Goal: Task Accomplishment & Management: Manage account settings

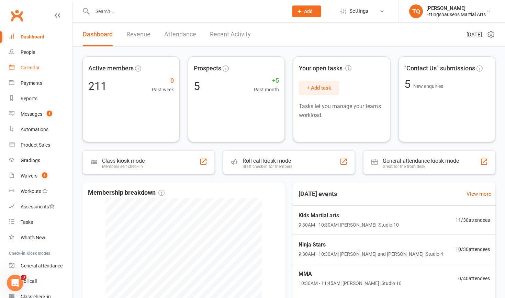
click at [34, 69] on div "Calendar" at bounding box center [30, 68] width 19 height 6
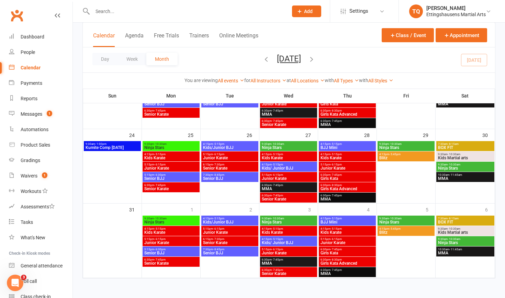
scroll to position [322, 0]
click at [123, 146] on span "Kumite Comp Sunday" at bounding box center [112, 148] width 54 height 4
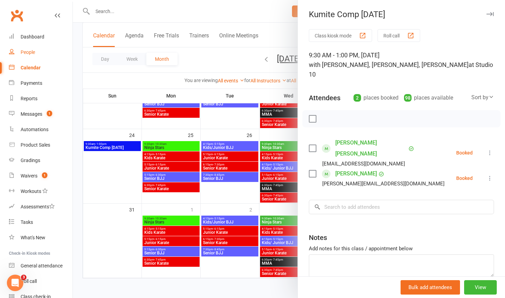
click at [29, 53] on div "People" at bounding box center [28, 53] width 14 height 6
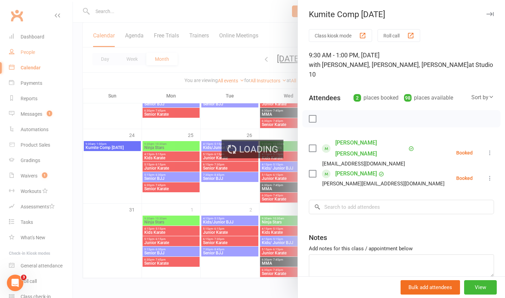
select select "100"
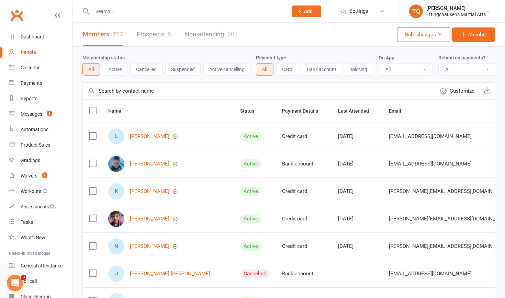
click at [362, 68] on button "Missing" at bounding box center [359, 69] width 28 height 12
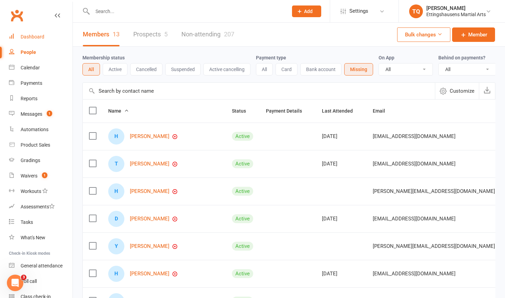
click at [31, 39] on div "Dashboard" at bounding box center [33, 37] width 24 height 6
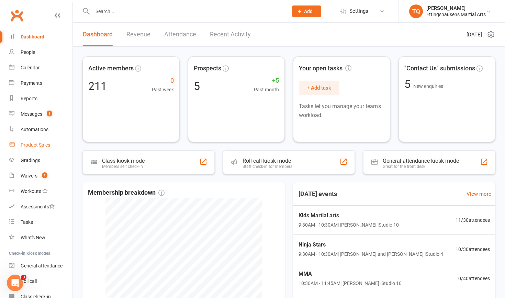
click at [31, 146] on div "Product Sales" at bounding box center [36, 145] width 30 height 6
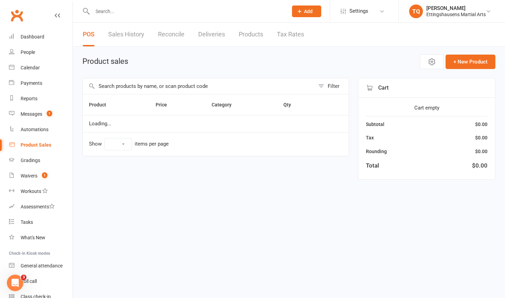
select select "10"
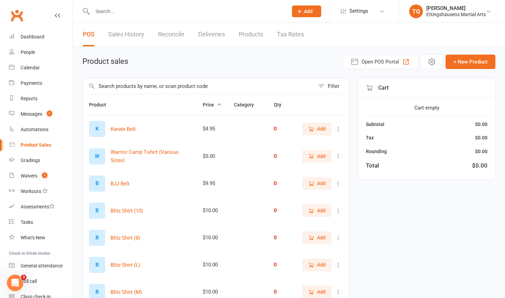
click at [111, 14] on input "text" at bounding box center [186, 12] width 193 height 10
click at [109, 86] on input "text" at bounding box center [199, 86] width 232 height 16
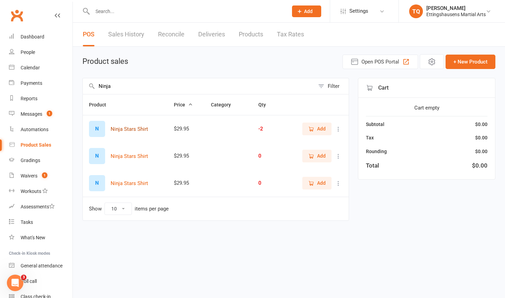
type input "Ninja"
click at [132, 130] on button "Ninja Stars Shirt" at bounding box center [129, 129] width 37 height 8
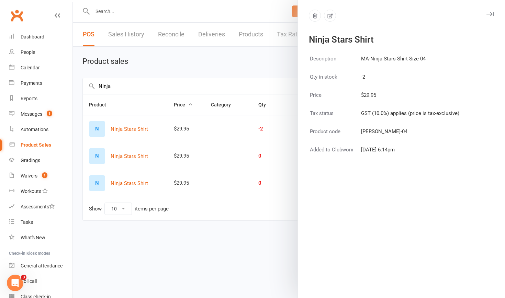
click at [218, 175] on div at bounding box center [289, 149] width 433 height 298
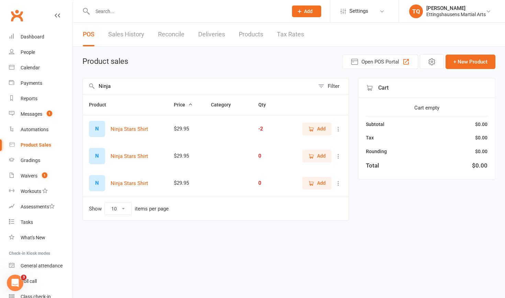
click at [321, 129] on span "Add" at bounding box center [321, 129] width 9 height 8
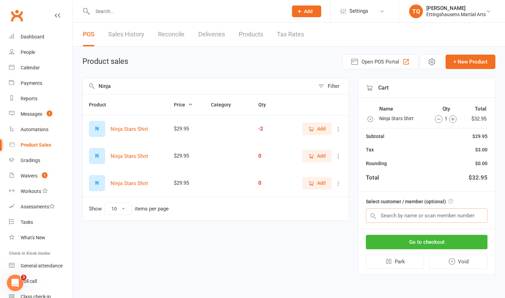
click at [390, 216] on input "text" at bounding box center [427, 216] width 122 height 14
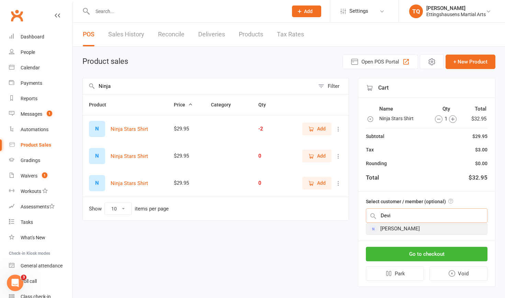
type input "Devi"
click at [389, 226] on div "Barry Devine" at bounding box center [427, 228] width 121 height 11
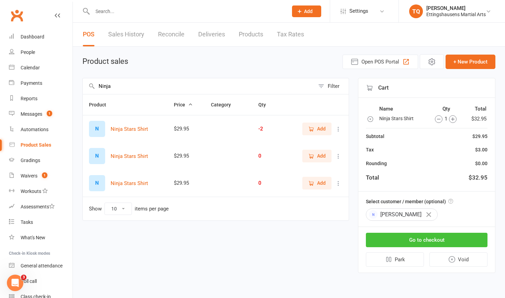
click at [405, 241] on button "Go to checkout" at bounding box center [427, 240] width 122 height 14
click at [25, 67] on div "Calendar" at bounding box center [30, 68] width 19 height 6
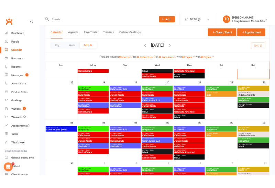
scroll to position [249, 0]
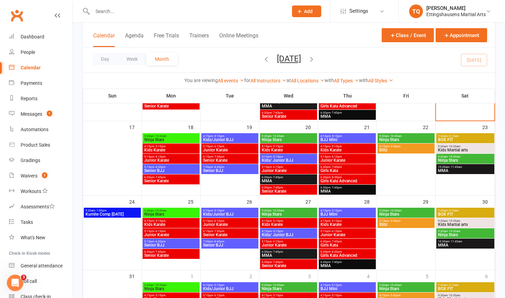
click at [106, 214] on span "Kumite Comp Sunday" at bounding box center [112, 214] width 54 height 4
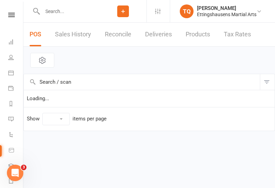
select select "10"
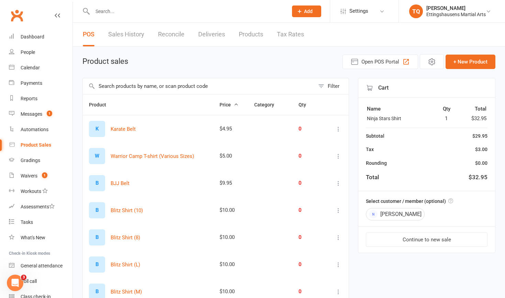
click at [308, 12] on span "Add" at bounding box center [308, 12] width 9 height 6
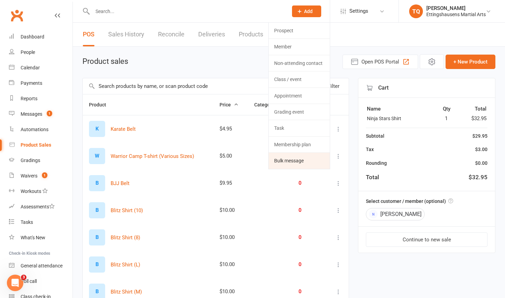
click at [287, 162] on link "Bulk message" at bounding box center [299, 161] width 61 height 16
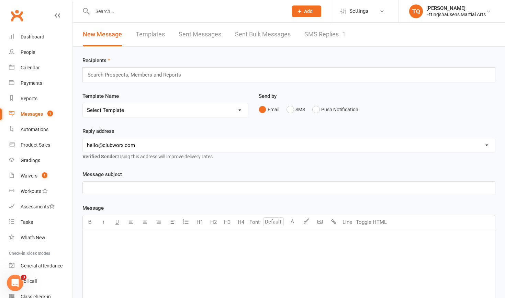
click at [102, 190] on p "﻿" at bounding box center [289, 188] width 404 height 8
click at [90, 242] on p "﻿" at bounding box center [289, 238] width 404 height 8
click at [119, 239] on p "Hi Everyone," at bounding box center [289, 238] width 404 height 8
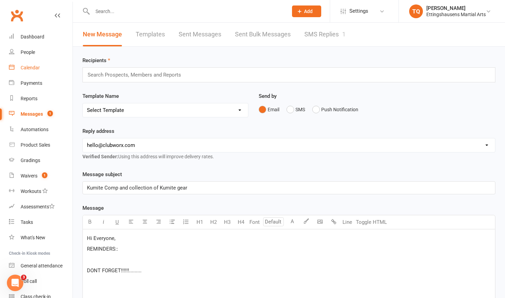
click at [31, 69] on div "Calendar" at bounding box center [30, 68] width 19 height 6
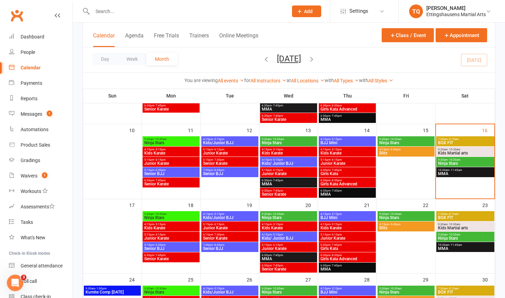
scroll to position [172, 0]
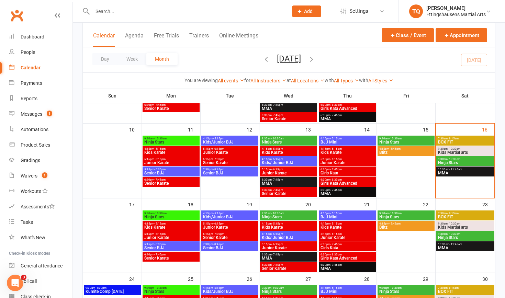
click at [407, 140] on span "Ninja Stars" at bounding box center [406, 142] width 54 height 4
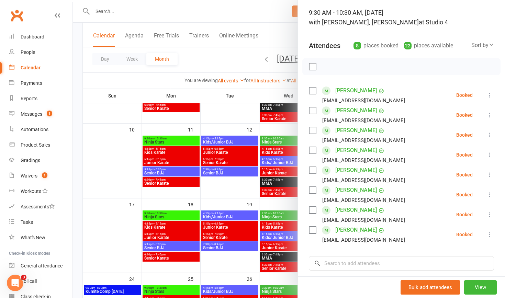
scroll to position [37, 0]
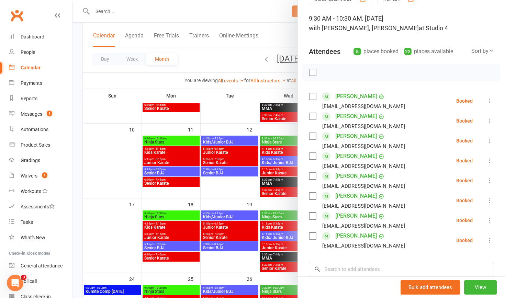
click at [236, 117] on div at bounding box center [289, 149] width 433 height 298
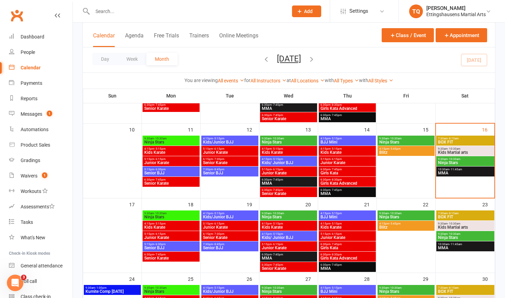
click at [445, 161] on span "Ninja Stars" at bounding box center [465, 163] width 55 height 4
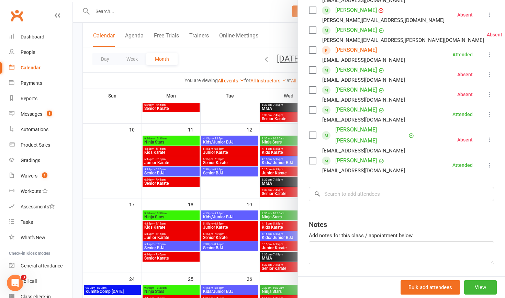
scroll to position [163, 0]
click at [124, 11] on div at bounding box center [289, 149] width 433 height 298
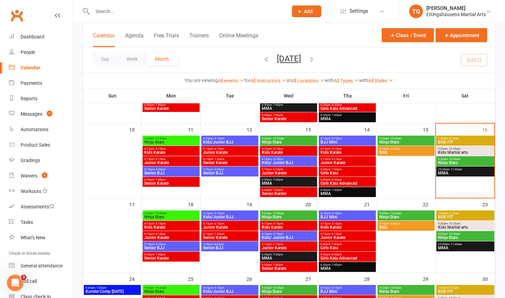
click at [123, 11] on input "text" at bounding box center [186, 12] width 193 height 10
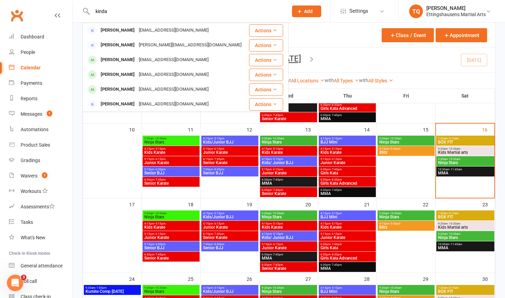
type input "kinda"
drag, startPoint x: 100, startPoint y: 23, endPoint x: 36, endPoint y: 35, distance: 65.2
click at [36, 35] on div "Dashboard" at bounding box center [33, 37] width 24 height 6
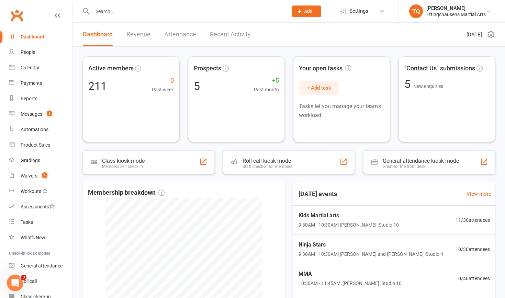
click at [304, 11] on span "Add" at bounding box center [308, 12] width 9 height 6
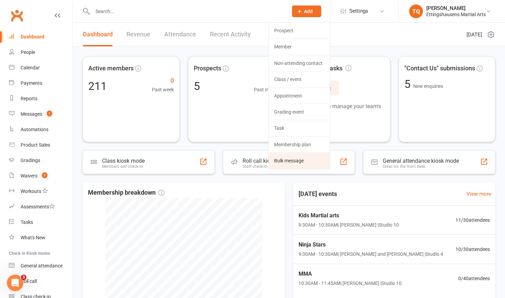
click at [280, 160] on link "Bulk message" at bounding box center [299, 161] width 61 height 16
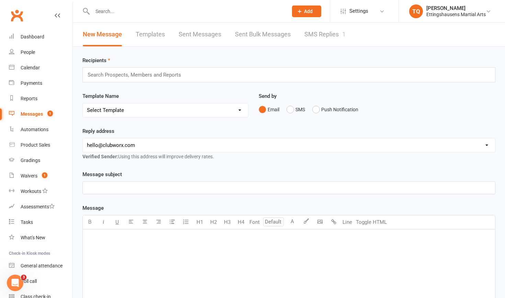
click at [105, 75] on input "text" at bounding box center [137, 74] width 101 height 9
click at [110, 244] on div "﻿" at bounding box center [289, 281] width 413 height 103
click at [34, 68] on div "Calendar" at bounding box center [30, 68] width 19 height 6
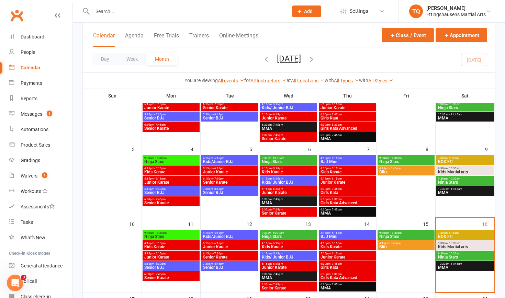
scroll to position [78, 0]
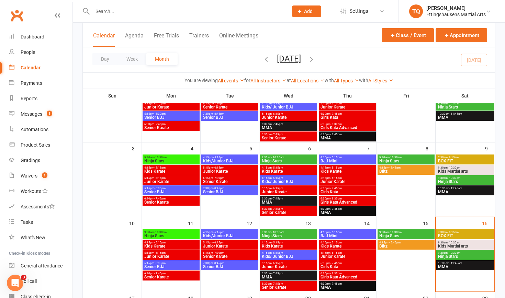
click at [444, 254] on div "9:30am - 10:30am Ninja Stars" at bounding box center [466, 255] width 58 height 10
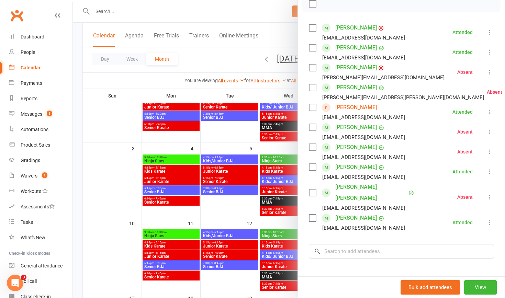
scroll to position [106, 0]
click at [114, 13] on div at bounding box center [289, 149] width 433 height 298
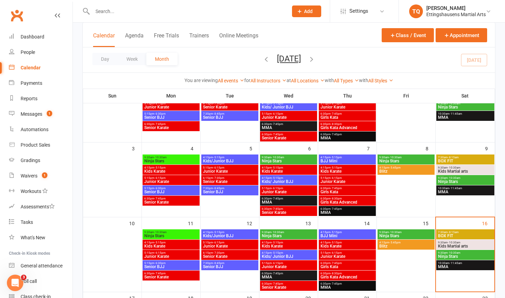
click at [114, 13] on input "text" at bounding box center [186, 12] width 193 height 10
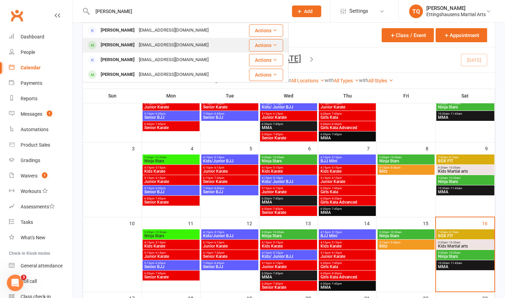
type input "RICHARD"
click at [115, 45] on div "Richard Medieve" at bounding box center [118, 45] width 38 height 10
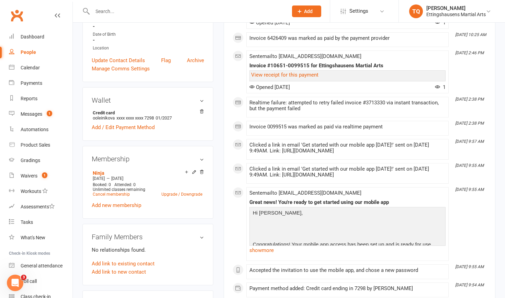
scroll to position [157, 0]
click at [113, 12] on input "text" at bounding box center [186, 12] width 193 height 10
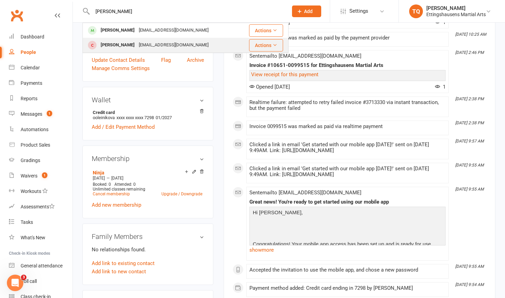
type input "Noah"
click at [119, 45] on div "Noah Gray" at bounding box center [118, 45] width 38 height 10
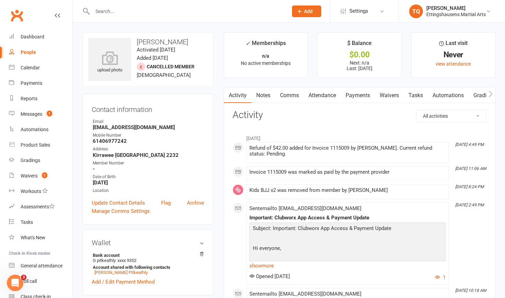
click at [100, 12] on input "text" at bounding box center [186, 12] width 193 height 10
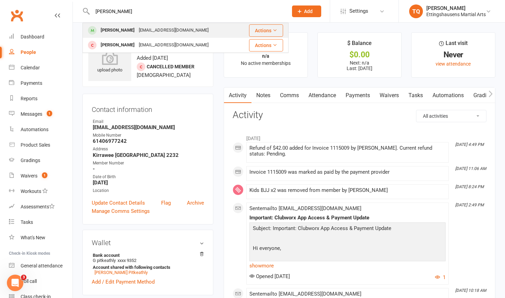
type input "Noah"
click at [109, 30] on div "Noah Carroll" at bounding box center [118, 30] width 38 height 10
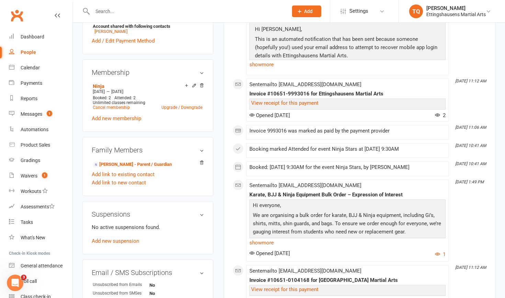
scroll to position [242, 0]
click at [106, 13] on input "text" at bounding box center [186, 12] width 193 height 10
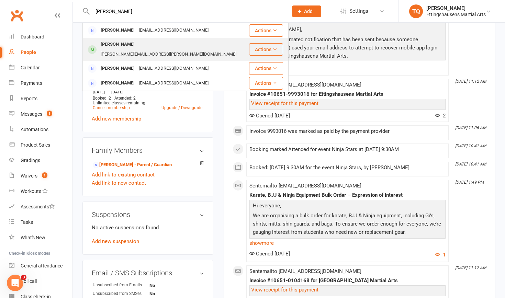
type input "devine"
click at [110, 47] on div "Ozias Devine" at bounding box center [118, 45] width 38 height 10
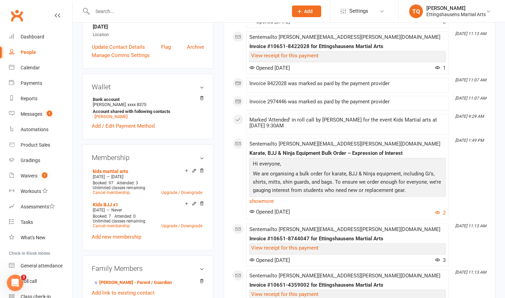
scroll to position [165, 0]
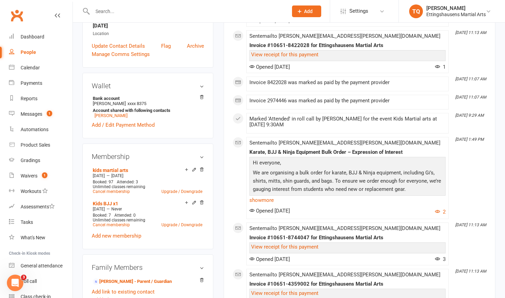
click at [114, 12] on input "text" at bounding box center [186, 12] width 193 height 10
type input "K"
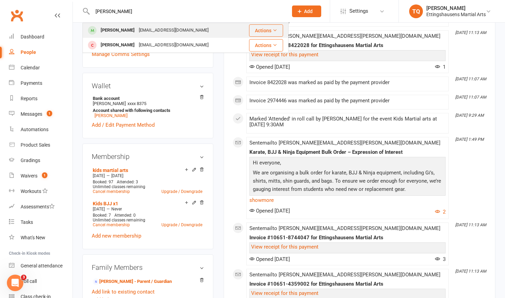
type input "Noah"
click at [116, 30] on div "Noah Carroll" at bounding box center [118, 30] width 38 height 10
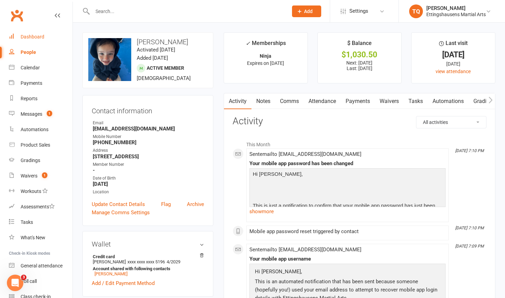
click at [38, 37] on div "Dashboard" at bounding box center [33, 37] width 24 height 6
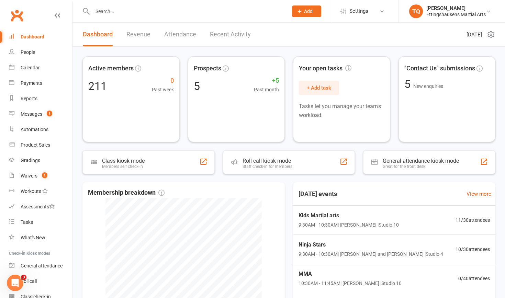
click at [304, 12] on span "Add" at bounding box center [308, 12] width 9 height 6
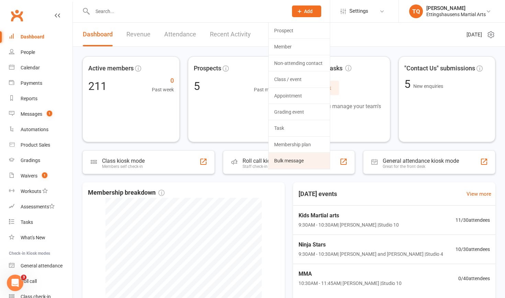
click at [298, 161] on link "Bulk message" at bounding box center [299, 161] width 61 height 16
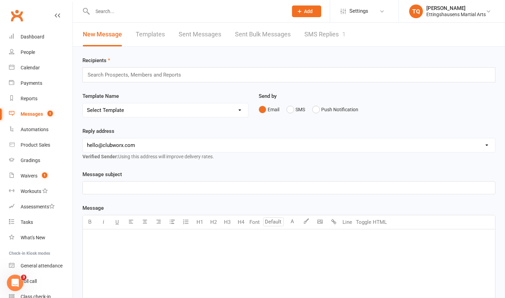
click at [102, 251] on div "﻿" at bounding box center [289, 281] width 413 height 103
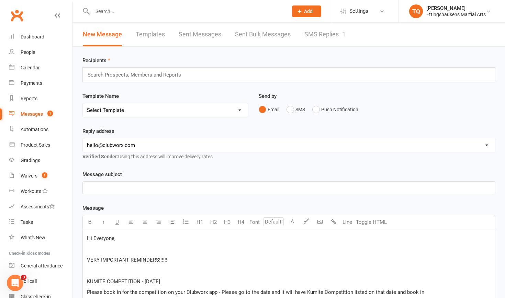
scroll to position [154, 0]
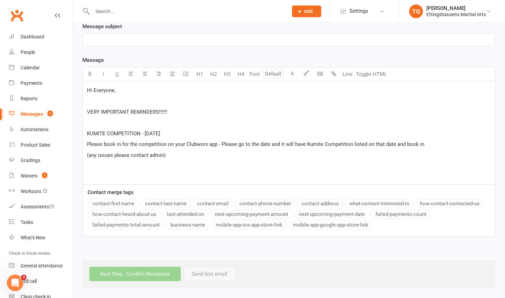
click at [132, 144] on div "Hi Everyone, ﻿ VERY IMPORTANT REMINDERS!!!!!! ﻿ KUMITE COMPETITION - SUNDAY 24/…" at bounding box center [289, 132] width 413 height 103
click at [171, 151] on p "(any issues please contact admin)" at bounding box center [289, 155] width 404 height 8
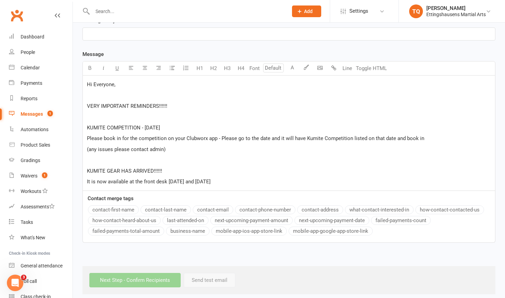
click at [108, 33] on p "﻿" at bounding box center [289, 34] width 404 height 8
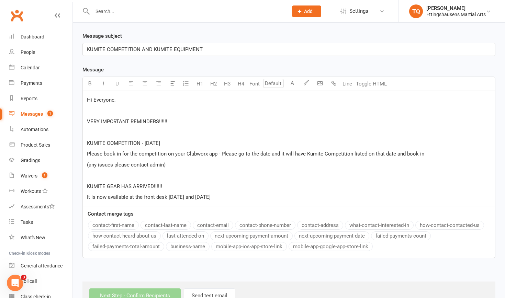
scroll to position [139, 0]
click at [229, 198] on p "It is now available at the front desk Monday and Wednesday" at bounding box center [289, 197] width 404 height 8
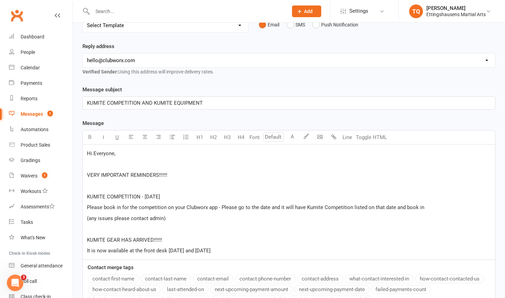
scroll to position [94, 0]
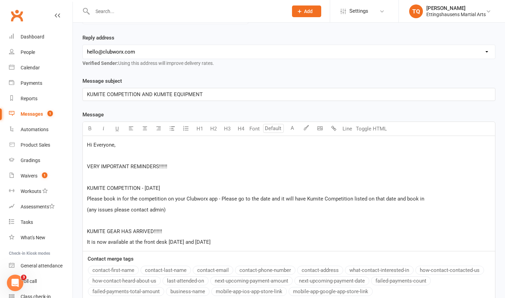
click at [186, 243] on span "It is now available at the front desk Monday and Wednesday" at bounding box center [149, 242] width 124 height 6
click at [306, 242] on p "It is now available at the front desk Monday (9AM-11AM) - (3.30PM-5.30PM) and W…" at bounding box center [289, 242] width 404 height 8
click at [32, 51] on div "People" at bounding box center [28, 53] width 14 height 6
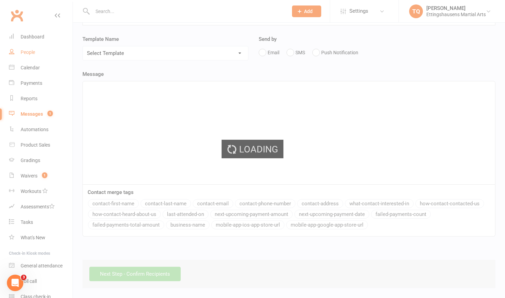
select select "100"
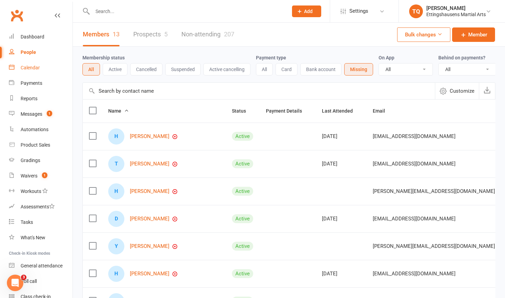
click at [27, 67] on div "Calendar" at bounding box center [30, 68] width 19 height 6
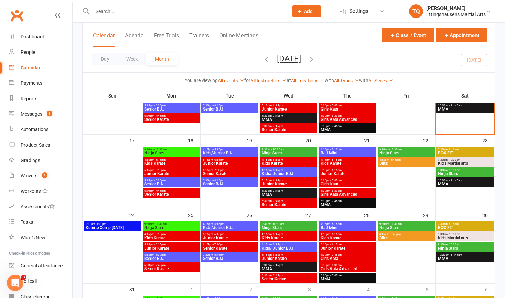
scroll to position [246, 0]
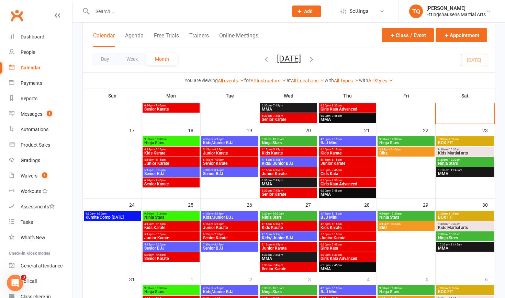
click at [123, 214] on span "9:30am - 1:00pm" at bounding box center [112, 213] width 54 height 3
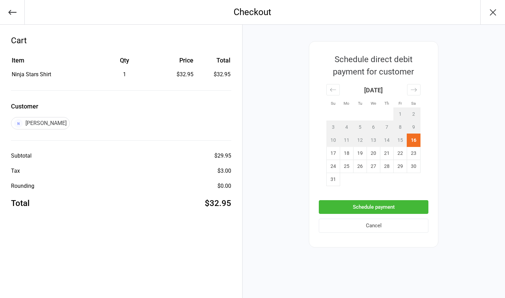
click at [374, 208] on button "Schedule payment" at bounding box center [374, 207] width 110 height 14
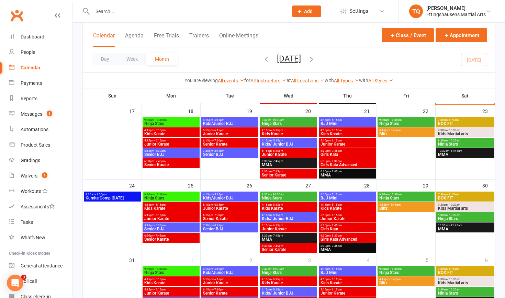
click at [115, 199] on span "Kumite Comp [DATE]" at bounding box center [112, 198] width 54 height 4
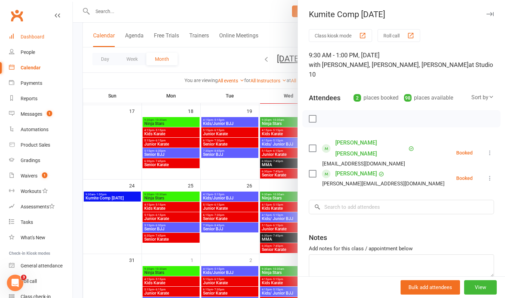
click at [36, 40] on link "Dashboard" at bounding box center [41, 36] width 64 height 15
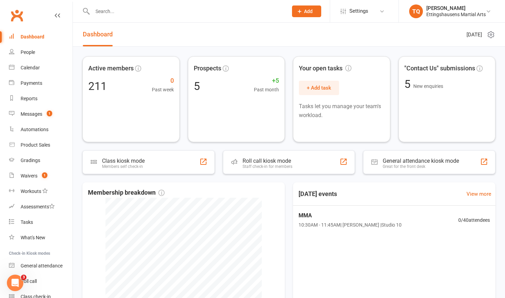
click at [314, 11] on button "Add" at bounding box center [306, 12] width 29 height 12
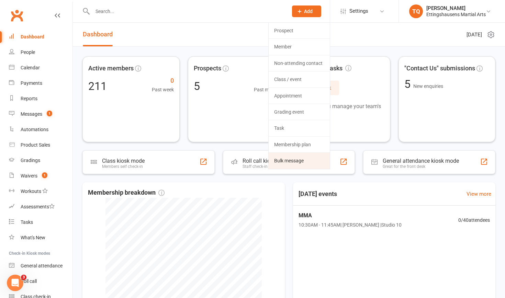
click at [304, 162] on link "Bulk message" at bounding box center [299, 161] width 61 height 16
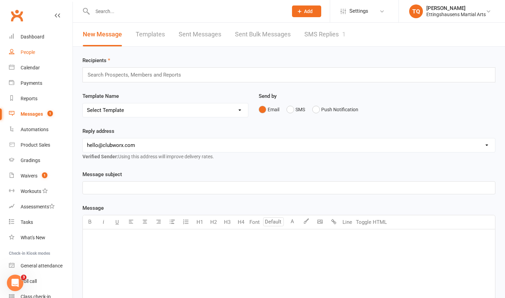
click at [32, 53] on div "People" at bounding box center [28, 53] width 14 height 6
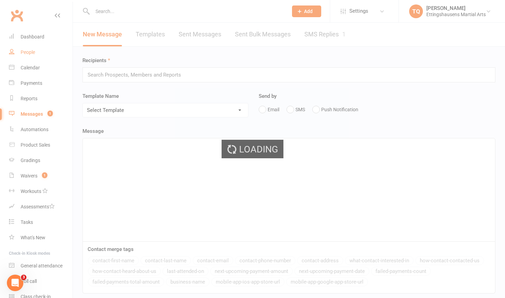
select select "100"
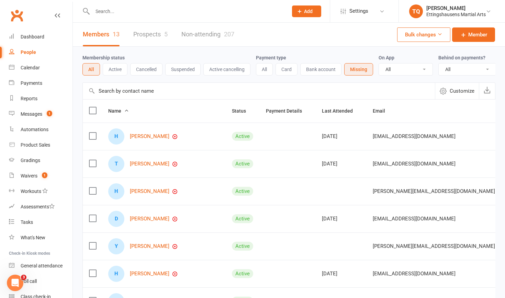
click at [151, 34] on link "Prospects 5" at bounding box center [150, 35] width 34 height 24
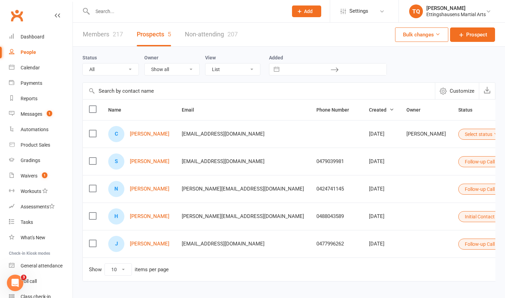
click at [494, 134] on icon at bounding box center [496, 134] width 5 height 5
click at [144, 135] on link "[PERSON_NAME]" at bounding box center [150, 134] width 40 height 6
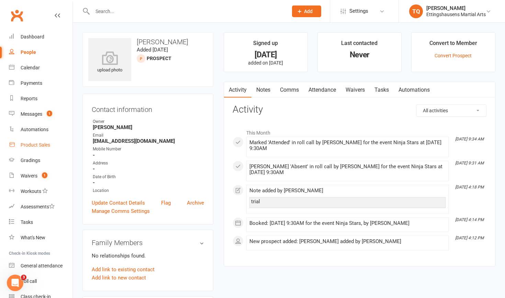
click at [38, 145] on div "Product Sales" at bounding box center [36, 145] width 30 height 6
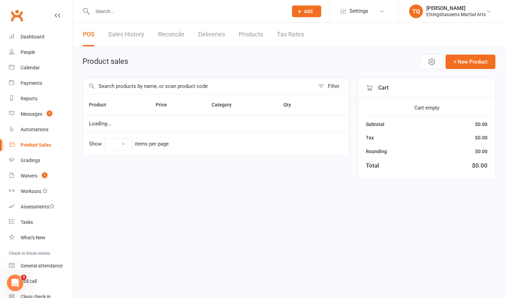
select select "10"
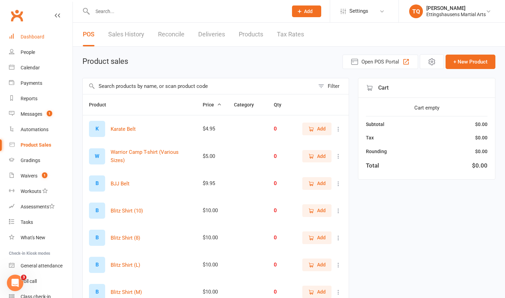
click at [35, 37] on div "Dashboard" at bounding box center [33, 37] width 24 height 6
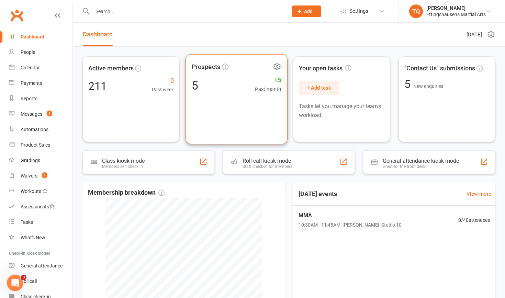
click at [216, 67] on span "Prospects" at bounding box center [206, 67] width 29 height 10
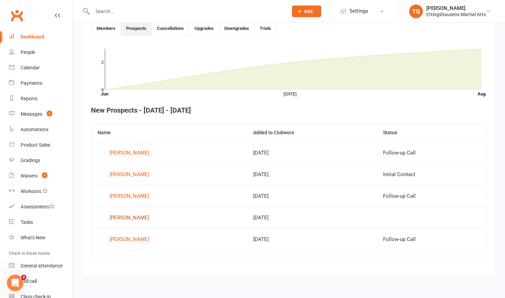
scroll to position [196, 0]
click at [124, 213] on div "[PERSON_NAME]" at bounding box center [130, 218] width 40 height 10
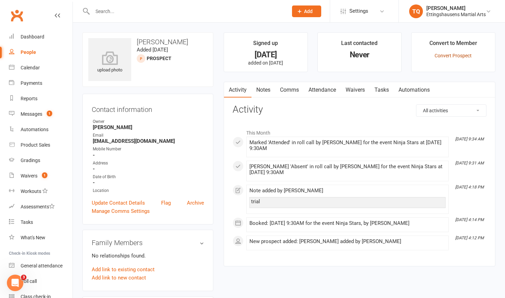
click at [445, 56] on link "Convert Prospect" at bounding box center [453, 56] width 37 height 6
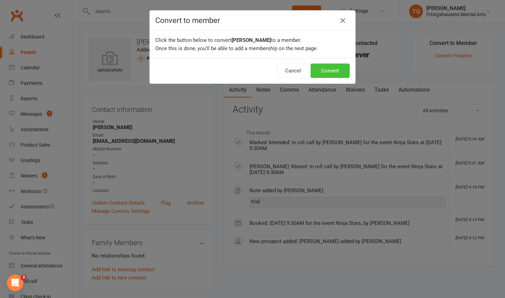
click at [330, 71] on button "Convert" at bounding box center [330, 71] width 39 height 14
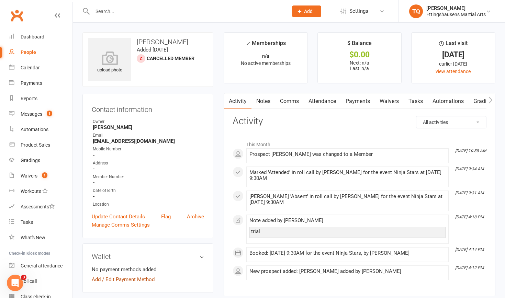
click at [97, 281] on link "Add / Edit Payment Method" at bounding box center [123, 280] width 63 height 8
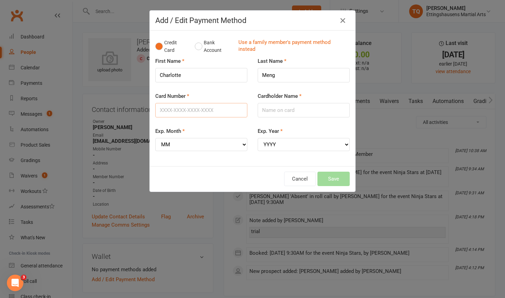
click at [166, 110] on input "Card Number" at bounding box center [201, 110] width 92 height 14
type input "4564680414631639"
click at [277, 109] on input "Cardholder Name" at bounding box center [304, 110] width 92 height 14
type input "Xiao Jiang"
select select "09"
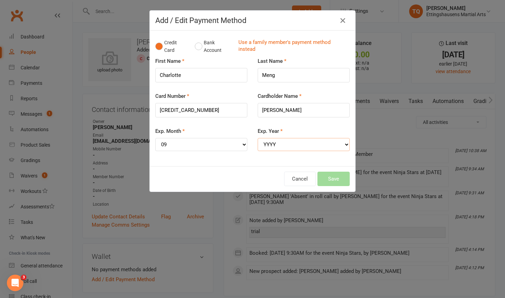
select select "2027"
click at [332, 173] on button "Save" at bounding box center [334, 179] width 32 height 14
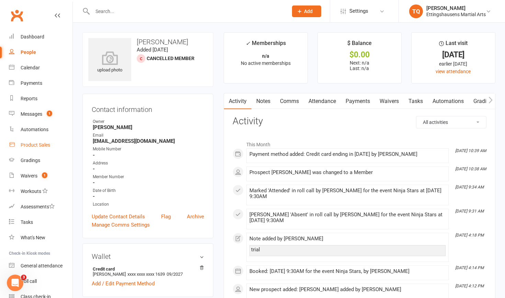
click at [34, 145] on div "Product Sales" at bounding box center [36, 145] width 30 height 6
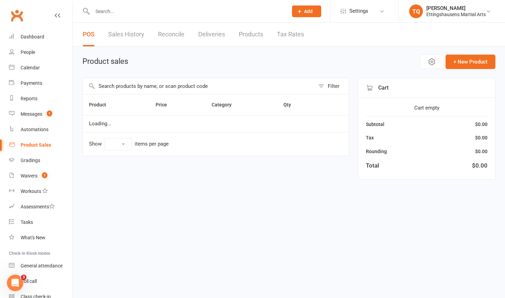
select select "10"
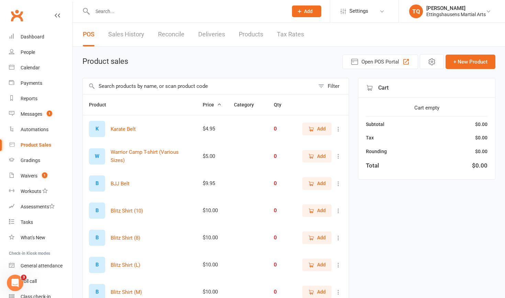
click at [109, 87] on input "text" at bounding box center [199, 86] width 232 height 16
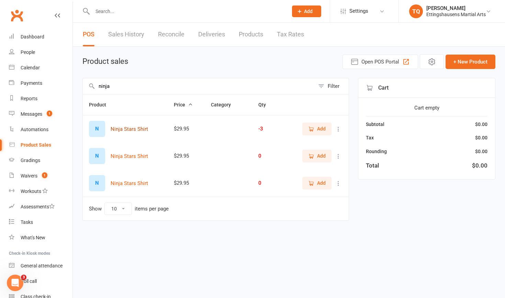
type input "ninja"
click at [124, 130] on button "Ninja Stars Shirt" at bounding box center [129, 129] width 37 height 8
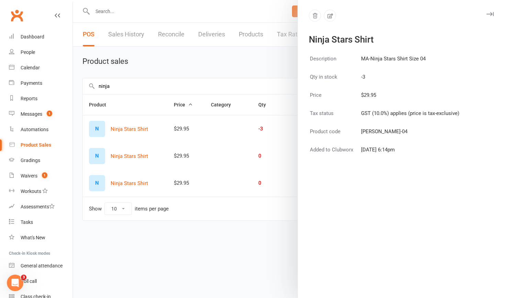
click at [147, 136] on div at bounding box center [289, 149] width 433 height 298
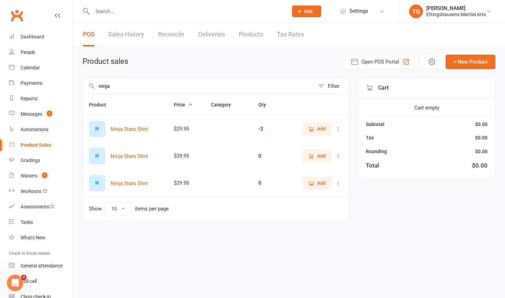
click at [320, 130] on span "Add" at bounding box center [321, 129] width 9 height 8
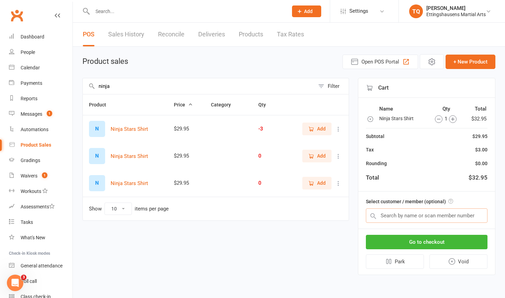
click at [394, 216] on input "text" at bounding box center [427, 216] width 122 height 14
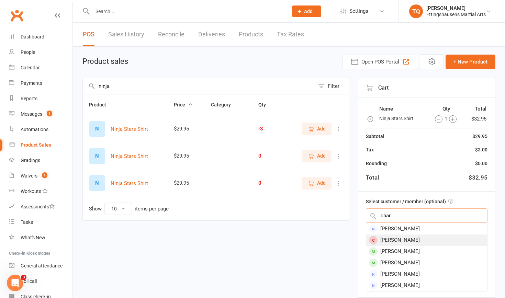
type input "char"
click at [402, 239] on div "[PERSON_NAME]" at bounding box center [427, 240] width 121 height 11
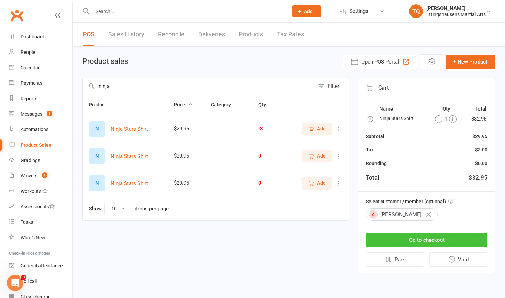
click at [413, 239] on button "Go to checkout" at bounding box center [427, 240] width 122 height 14
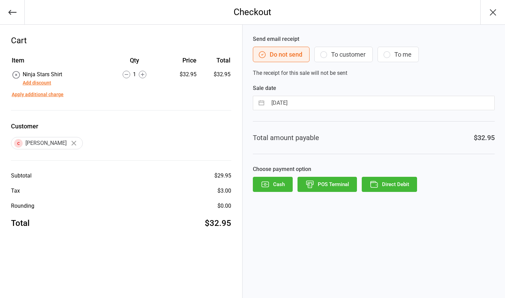
click at [325, 56] on icon "button" at bounding box center [324, 55] width 8 height 8
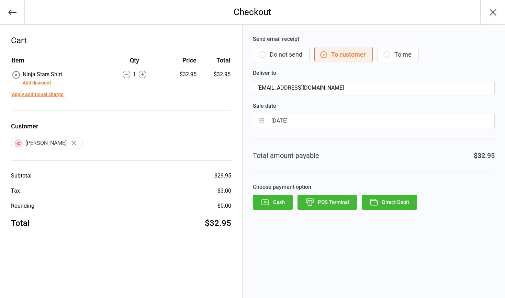
click at [388, 205] on button "Direct Debit" at bounding box center [389, 202] width 55 height 15
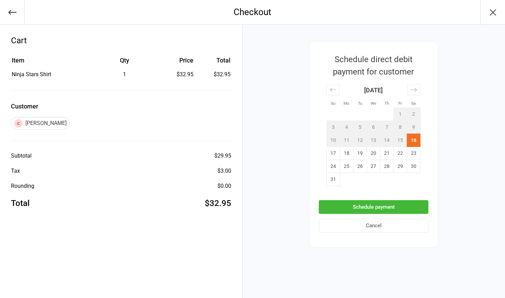
click at [381, 208] on button "Schedule payment" at bounding box center [374, 207] width 110 height 14
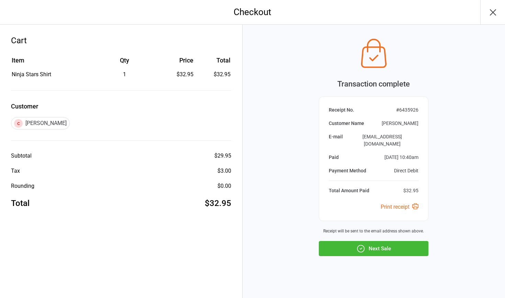
click at [494, 15] on icon "button" at bounding box center [493, 12] width 11 height 11
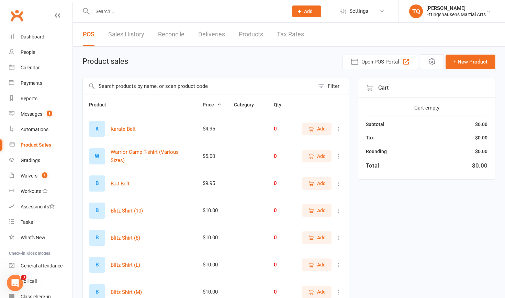
click at [303, 12] on button "Add" at bounding box center [306, 12] width 29 height 12
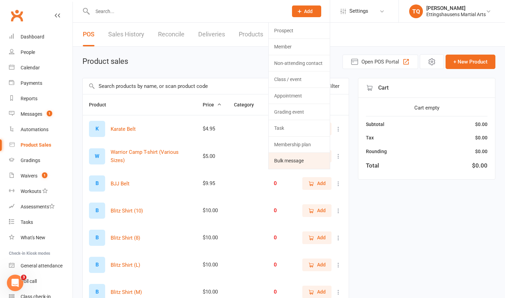
click at [287, 162] on link "Bulk message" at bounding box center [299, 161] width 61 height 16
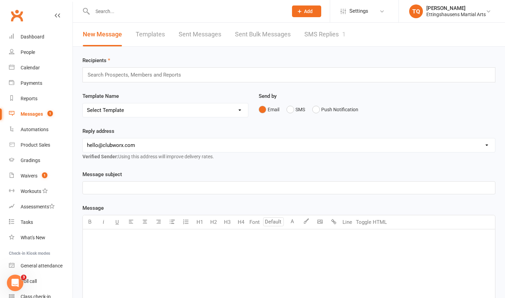
click at [102, 244] on div "﻿" at bounding box center [289, 281] width 413 height 103
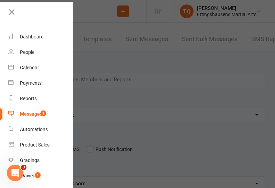
click at [147, 130] on div at bounding box center [137, 94] width 275 height 188
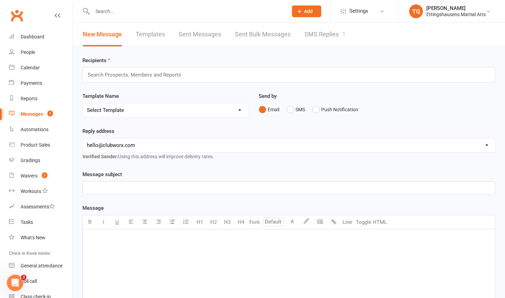
click at [118, 10] on input "text" at bounding box center [186, 12] width 193 height 10
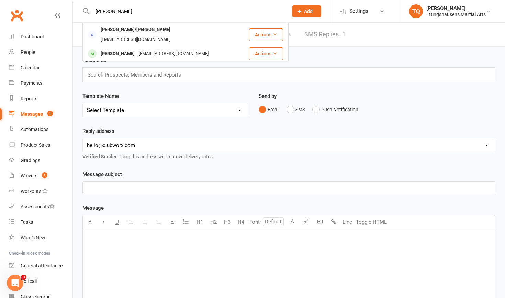
type input "Zoe"
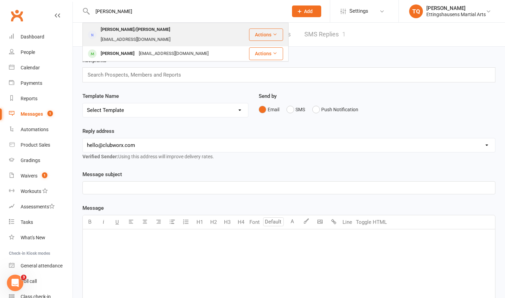
drag, startPoint x: 118, startPoint y: 10, endPoint x: 116, endPoint y: 31, distance: 21.1
click at [116, 31] on div "Zoe/Tim Davies" at bounding box center [136, 30] width 74 height 10
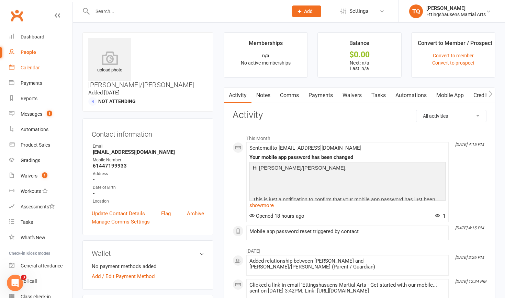
click at [30, 68] on div "Calendar" at bounding box center [30, 68] width 19 height 6
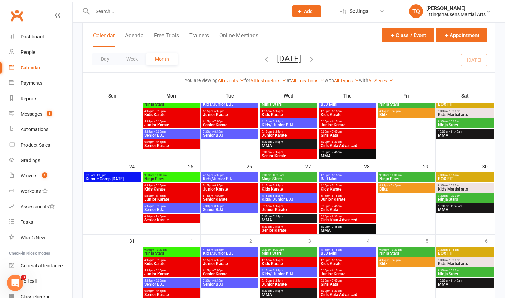
scroll to position [287, 0]
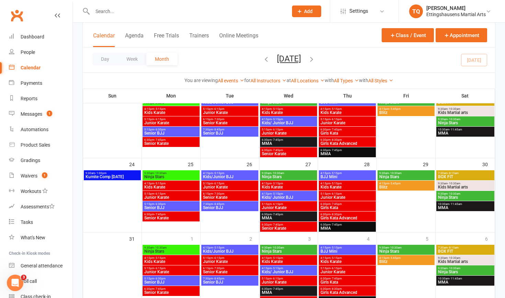
click at [112, 177] on span "Kumite Comp Sunday" at bounding box center [112, 177] width 54 height 4
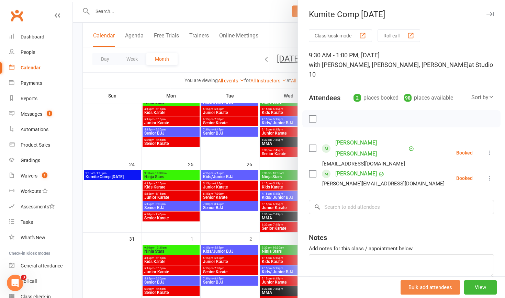
click at [437, 288] on button "Bulk add attendees" at bounding box center [430, 288] width 59 height 14
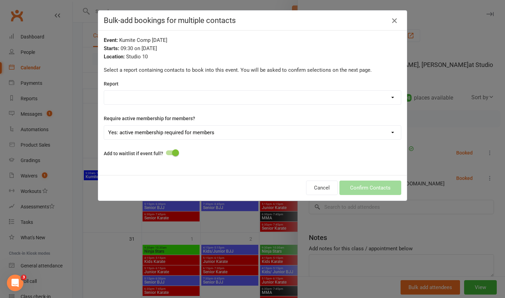
click at [395, 20] on icon "button" at bounding box center [395, 21] width 8 height 8
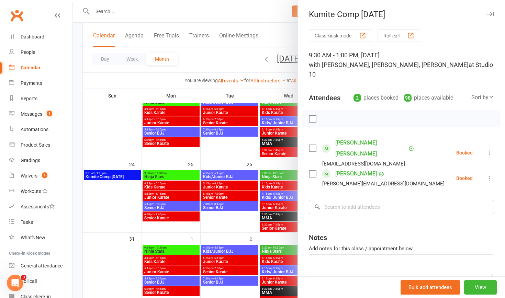
click at [345, 200] on input "search" at bounding box center [401, 207] width 185 height 14
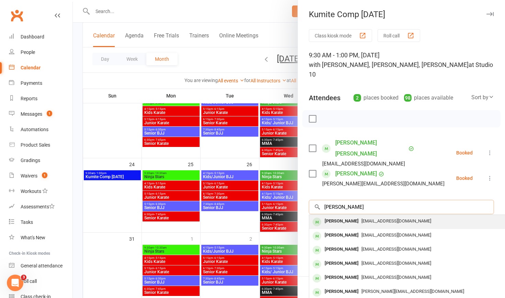
type input "Davies"
click at [346, 217] on div "Toby Davies" at bounding box center [342, 222] width 40 height 10
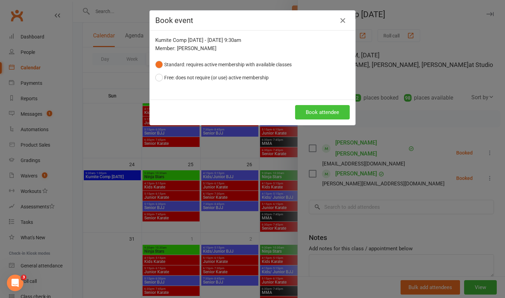
click at [319, 112] on button "Book attendee" at bounding box center [322, 112] width 55 height 14
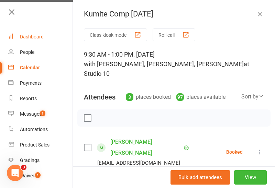
click at [31, 36] on div "Dashboard" at bounding box center [32, 37] width 24 height 6
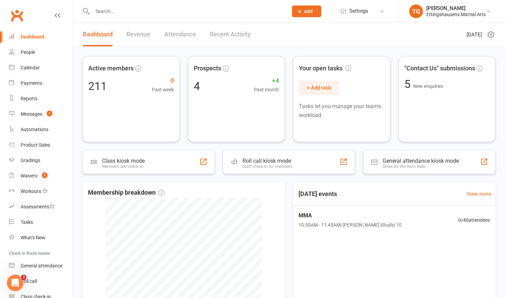
click at [112, 11] on input "text" at bounding box center [186, 12] width 193 height 10
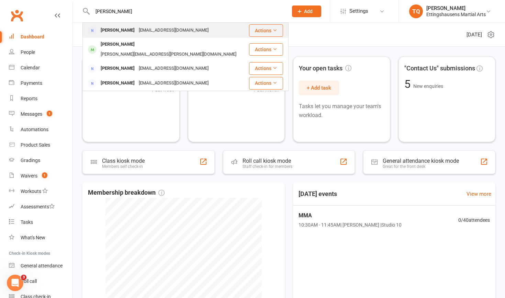
type input "devine"
click at [118, 34] on div "Barry Devine" at bounding box center [118, 30] width 38 height 10
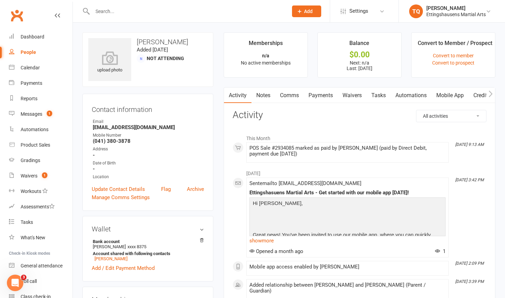
click at [112, 10] on input "text" at bounding box center [186, 12] width 193 height 10
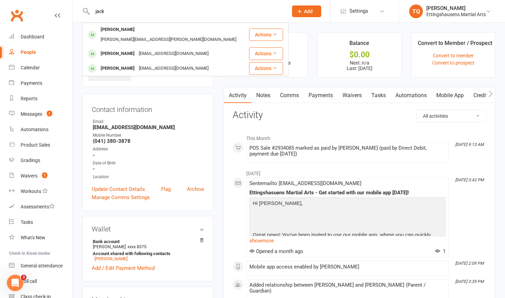
type input "jack"
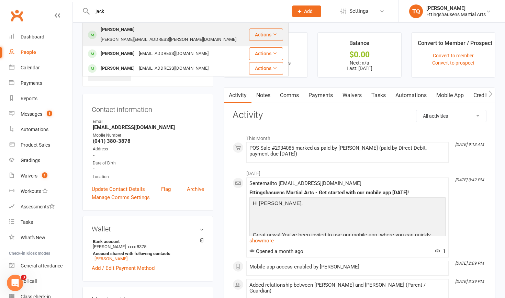
drag, startPoint x: 113, startPoint y: 19, endPoint x: 130, endPoint y: 31, distance: 20.8
click at [130, 35] on div "jacquie.wieser@gmail.com" at bounding box center [169, 40] width 140 height 10
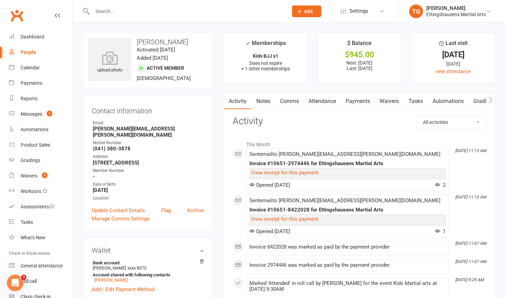
click at [300, 12] on icon at bounding box center [300, 11] width 6 height 6
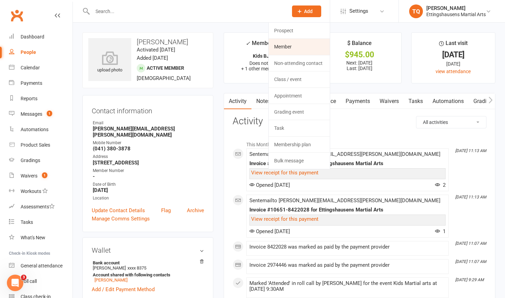
click at [297, 47] on link "Member" at bounding box center [299, 47] width 61 height 16
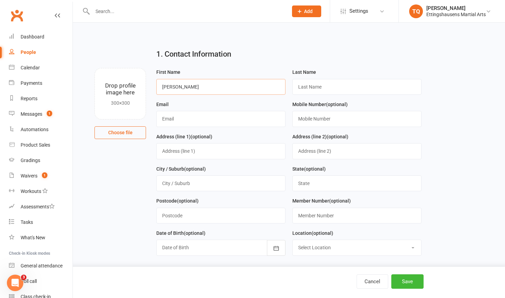
type input "Noah"
type input "Devine"
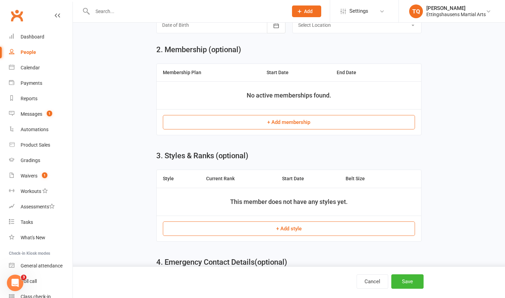
scroll to position [225, 0]
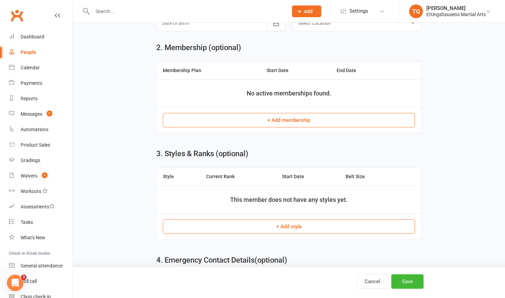
type input "jacquie.wieser@gmail.com"
click at [272, 119] on button "+ Add membership" at bounding box center [289, 120] width 252 height 14
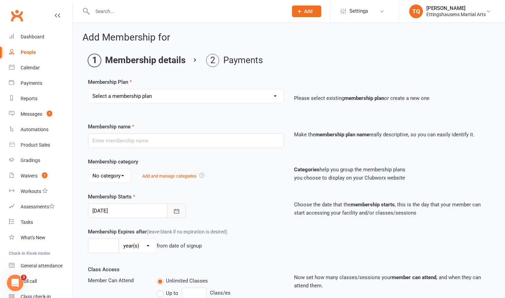
click at [177, 211] on icon "button" at bounding box center [176, 211] width 7 height 7
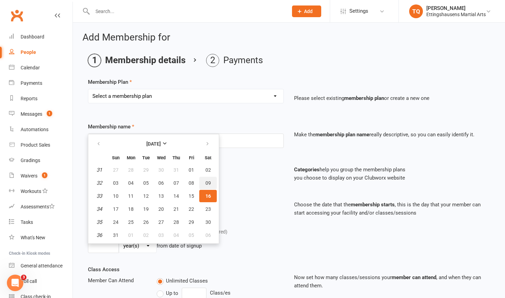
click at [208, 183] on span "09" at bounding box center [209, 184] width 6 height 6
type input "09 Aug 2025"
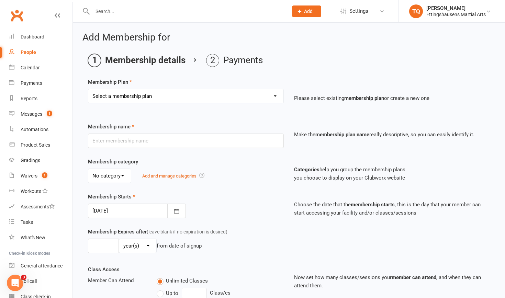
select select "8"
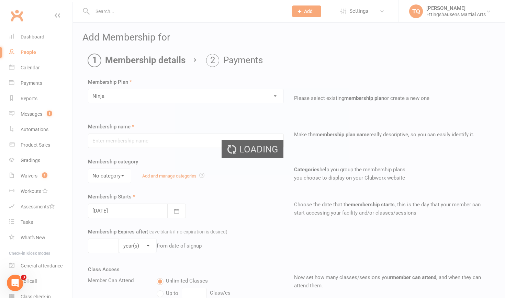
type input "Ninja"
select select "3"
type input "1"
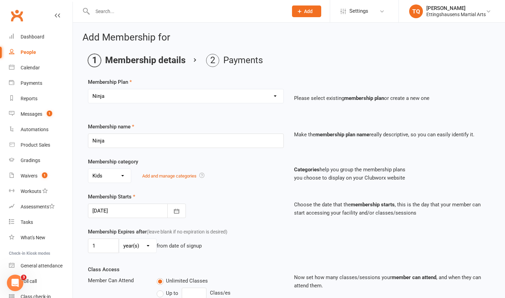
type input "16 Aug 2025"
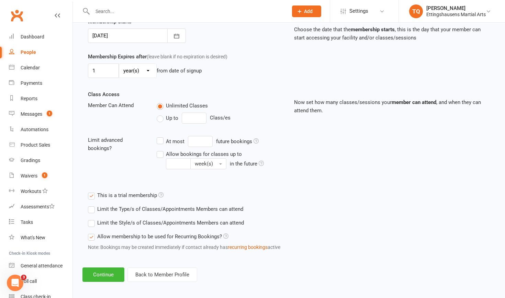
scroll to position [176, 0]
click at [91, 195] on label "This is a trial membership" at bounding box center [126, 195] width 76 height 8
click at [91, 191] on input "This is a trial membership" at bounding box center [90, 191] width 4 height 0
click at [104, 274] on button "Continue" at bounding box center [104, 274] width 42 height 14
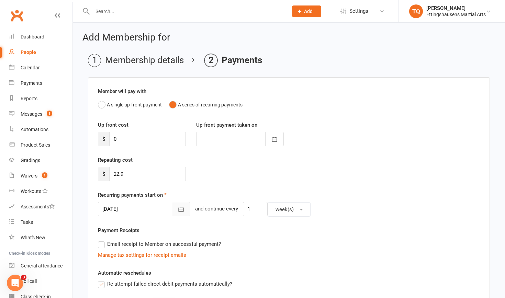
click at [178, 210] on icon "button" at bounding box center [181, 209] width 7 height 7
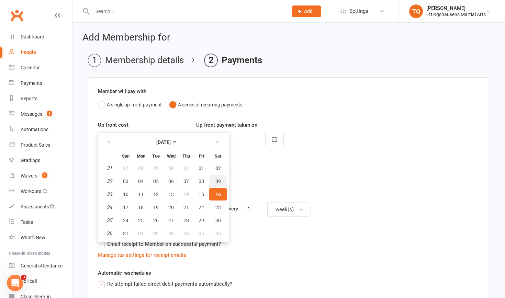
click at [221, 181] on button "09" at bounding box center [218, 181] width 18 height 12
type input "09 Aug 2025"
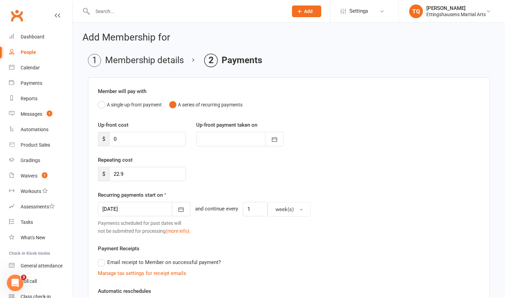
click at [103, 263] on label "Email receipt to Member on successful payment?" at bounding box center [159, 263] width 123 height 8
click at [102, 259] on input "Email receipt to Member on successful payment?" at bounding box center [100, 259] width 4 height 0
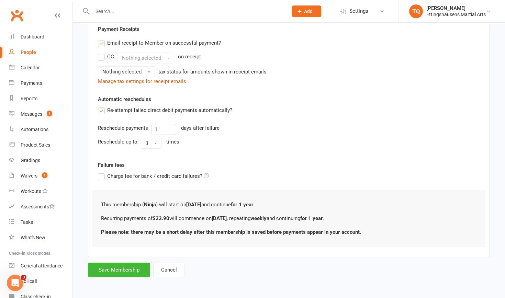
scroll to position [225, 0]
click at [113, 268] on button "Save Membership" at bounding box center [119, 270] width 62 height 14
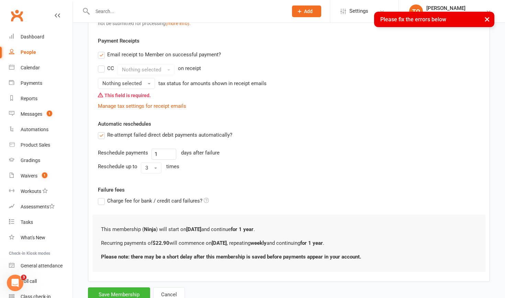
scroll to position [203, 0]
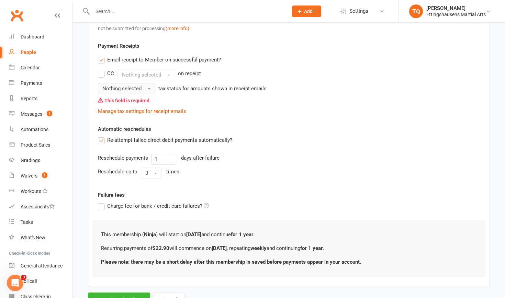
click at [149, 88] on span "button" at bounding box center [149, 88] width 3 height 1
click at [140, 100] on link "Inc tax" at bounding box center [132, 104] width 68 height 14
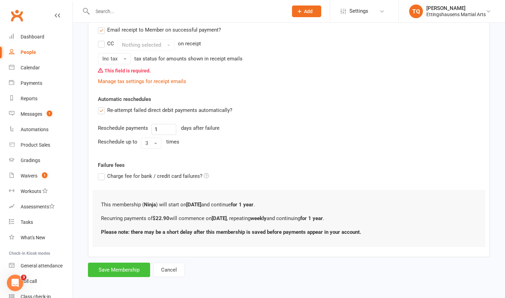
click at [112, 263] on button "Save Membership" at bounding box center [119, 270] width 62 height 14
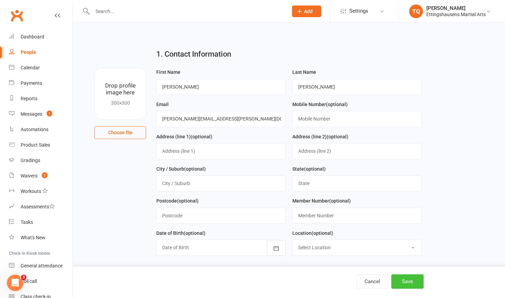
click at [401, 282] on button "Save" at bounding box center [408, 282] width 32 height 14
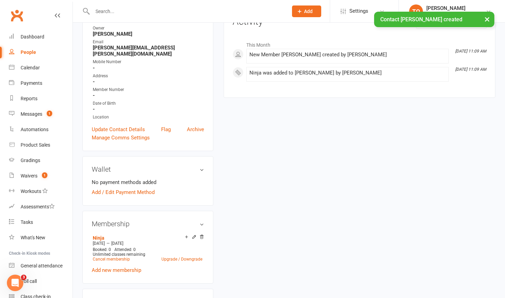
scroll to position [94, 0]
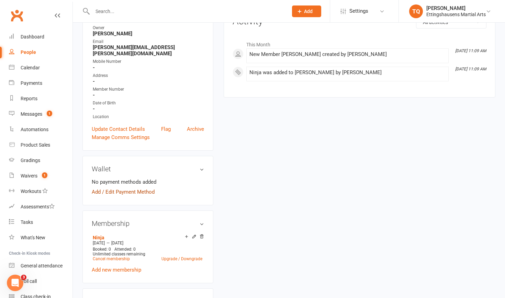
click at [98, 188] on link "Add / Edit Payment Method" at bounding box center [123, 192] width 63 height 8
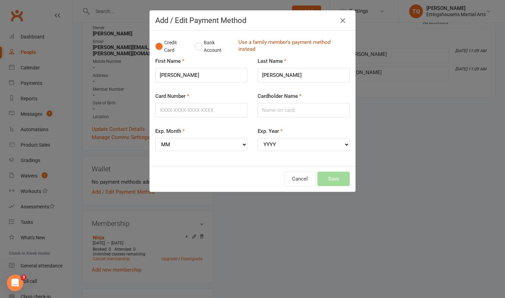
click at [267, 42] on link "Use a family member's payment method instead" at bounding box center [293, 46] width 108 height 15
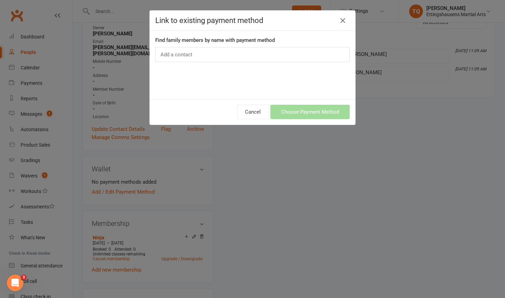
click at [188, 55] on input "text" at bounding box center [177, 54] width 35 height 9
type input "j"
click at [344, 21] on icon "button" at bounding box center [343, 21] width 8 height 8
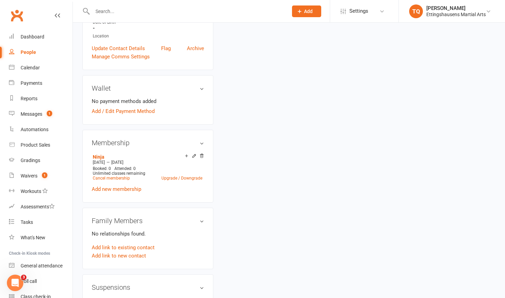
scroll to position [176, 0]
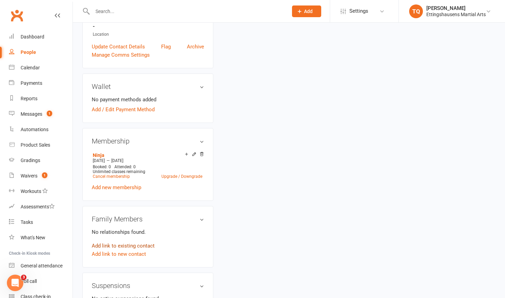
click at [105, 242] on link "Add link to existing contact" at bounding box center [123, 246] width 63 height 8
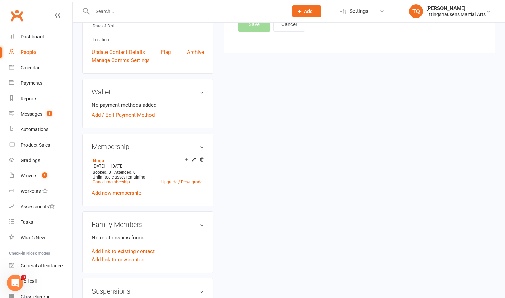
scroll to position [0, 0]
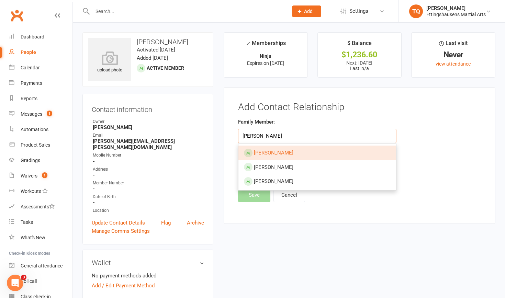
type input "Jacqueli"
click at [269, 151] on span "Ozias Devine" at bounding box center [274, 153] width 40 height 6
type input "Ozias Devine"
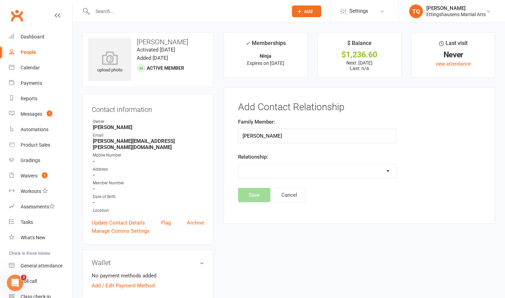
click at [114, 9] on input "text" at bounding box center [186, 12] width 193 height 10
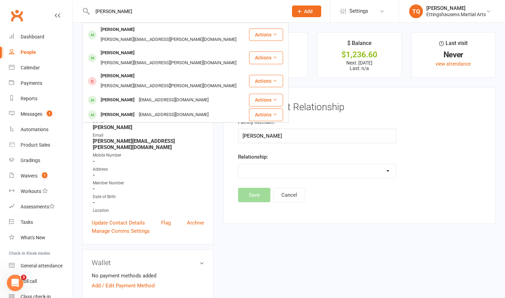
type input "Jacques"
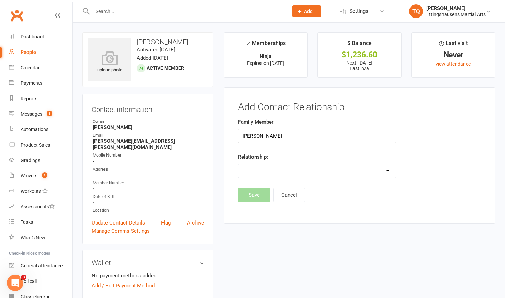
select select "2"
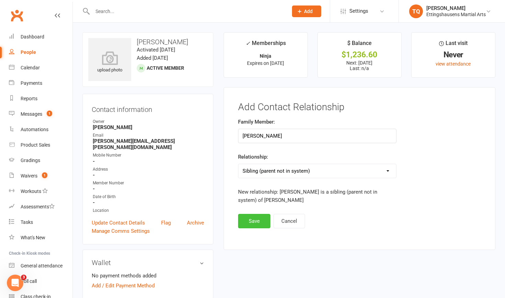
click at [253, 223] on button "Save" at bounding box center [254, 221] width 32 height 14
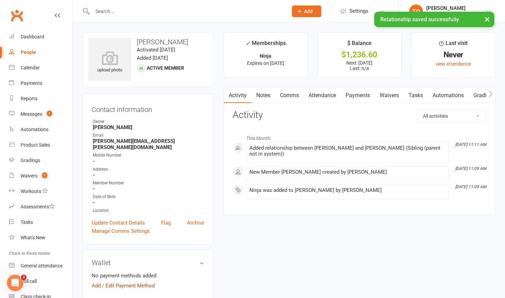
click at [99, 282] on link "Add / Edit Payment Method" at bounding box center [123, 286] width 63 height 8
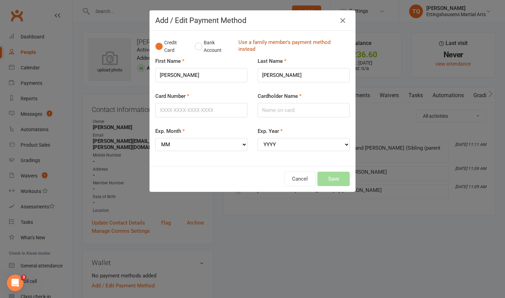
click at [293, 43] on link "Use a family member's payment method instead" at bounding box center [293, 46] width 108 height 15
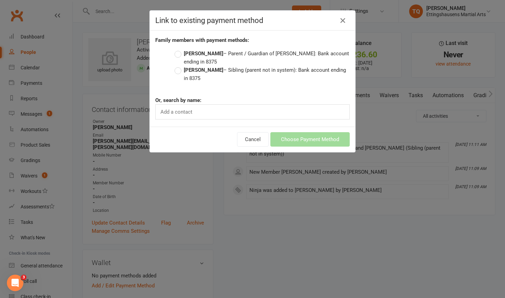
click at [180, 54] on label "Barry Devine – Parent / Guardian of Ozias Devine: Bank account ending in 8375" at bounding box center [262, 58] width 175 height 17
click at [179, 50] on input "Barry Devine – Parent / Guardian of Ozias Devine: Bank account ending in 8375" at bounding box center [177, 50] width 4 height 0
click at [315, 141] on button "Choose Payment Method" at bounding box center [310, 139] width 79 height 14
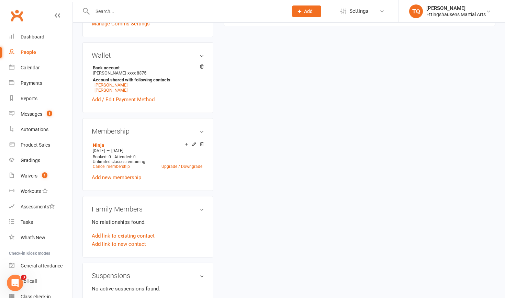
scroll to position [208, 0]
click at [193, 142] on icon at bounding box center [194, 143] width 3 height 3
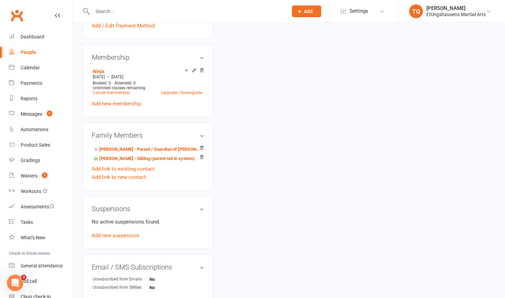
scroll to position [280, 0]
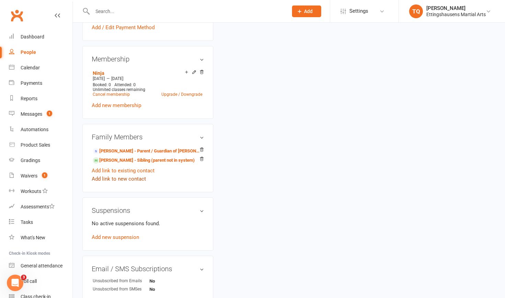
click at [111, 175] on link "Add link to new contact" at bounding box center [119, 179] width 54 height 8
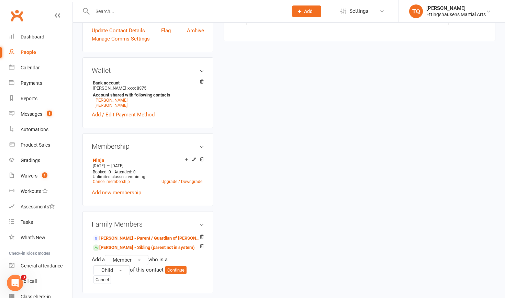
scroll to position [194, 0]
click at [121, 269] on span "button" at bounding box center [120, 269] width 3 height 1
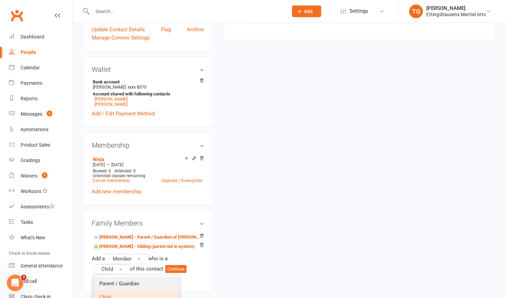
click at [121, 281] on span "Parent / Guardian" at bounding box center [119, 284] width 40 height 6
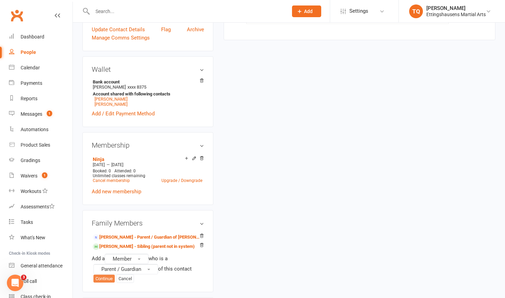
click at [104, 275] on button "Continue" at bounding box center [104, 279] width 21 height 8
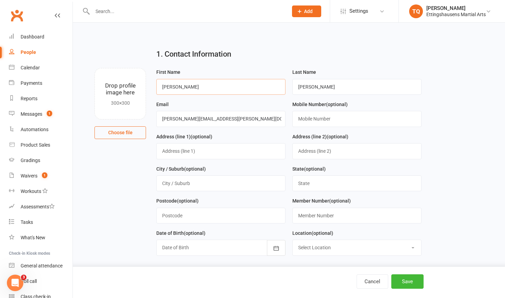
type input "Jacquie"
type input "D"
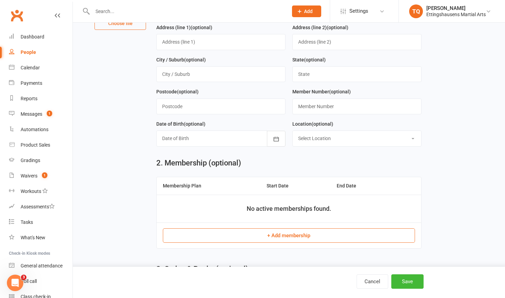
scroll to position [96, 0]
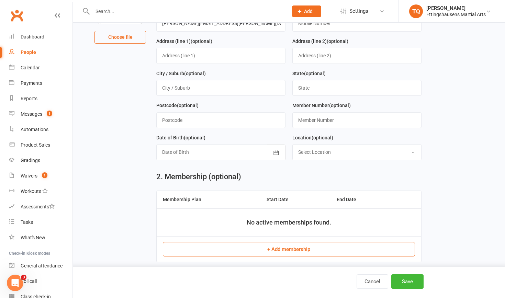
type input "Wieser"
click at [282, 248] on button "+ Add membership" at bounding box center [289, 249] width 252 height 14
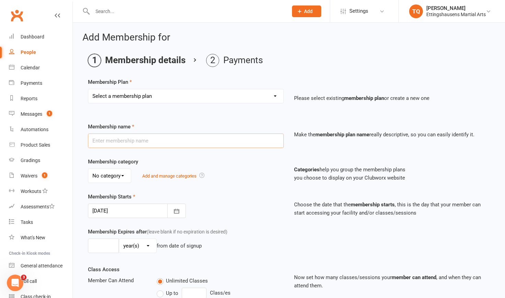
click at [236, 139] on input "text" at bounding box center [186, 141] width 196 height 14
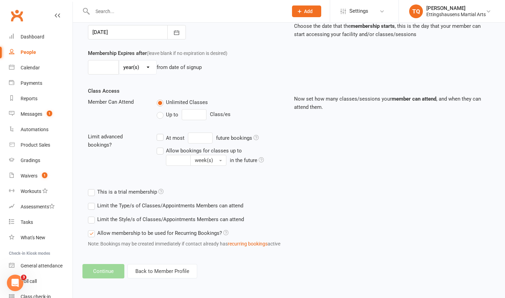
scroll to position [184, 0]
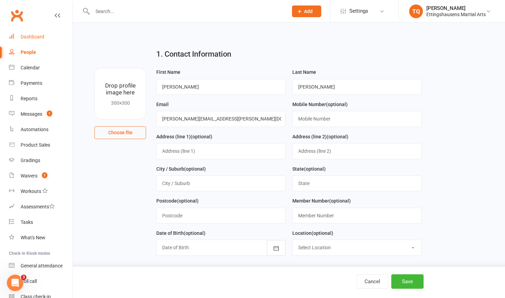
click at [30, 35] on div "Dashboard" at bounding box center [33, 37] width 24 height 6
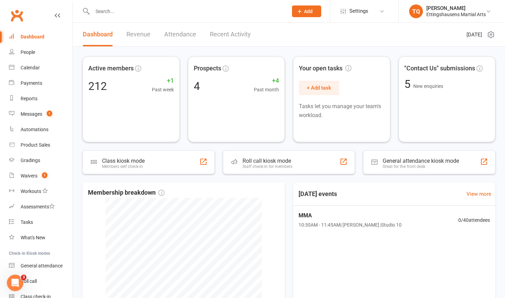
click at [103, 12] on input "text" at bounding box center [186, 12] width 193 height 10
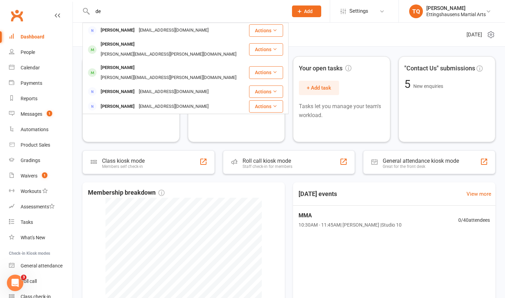
type input "d"
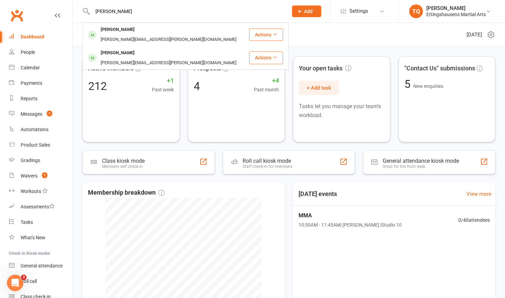
type input "Wieser"
click at [304, 13] on span "Add" at bounding box center [308, 12] width 9 height 6
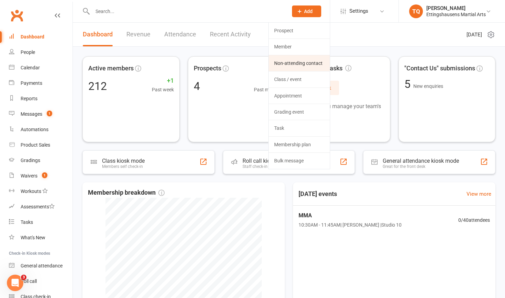
click at [302, 65] on link "Non-attending contact" at bounding box center [299, 63] width 61 height 16
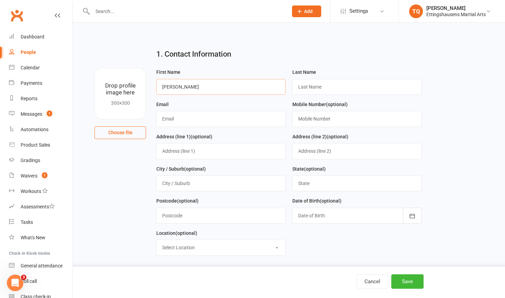
type input "Jacquie"
type input "Wieser"
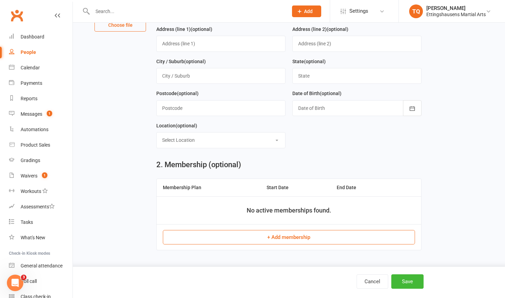
scroll to position [111, 0]
type input "[PERSON_NAME][EMAIL_ADDRESS][PERSON_NAME][DOMAIN_NAME]"
click at [275, 232] on button "+ Add membership" at bounding box center [289, 237] width 252 height 14
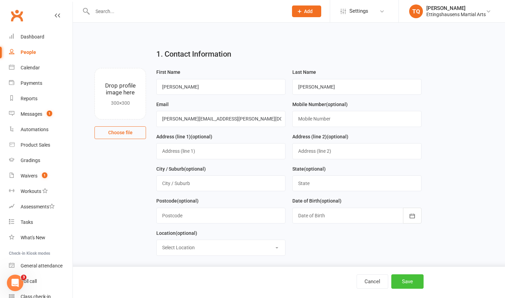
click at [408, 283] on button "Save" at bounding box center [408, 282] width 32 height 14
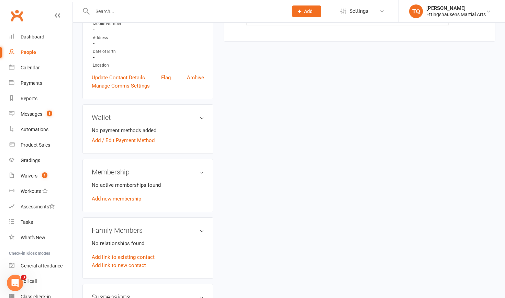
scroll to position [134, 0]
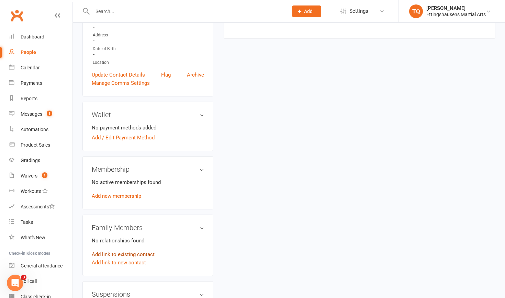
click at [104, 251] on link "Add link to existing contact" at bounding box center [123, 255] width 63 height 8
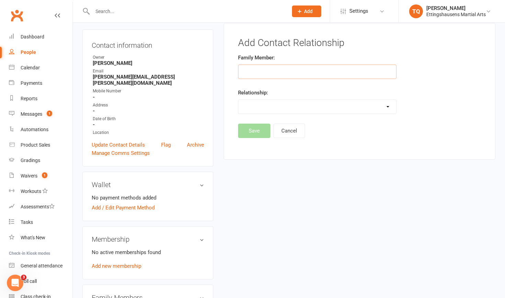
scroll to position [53, 0]
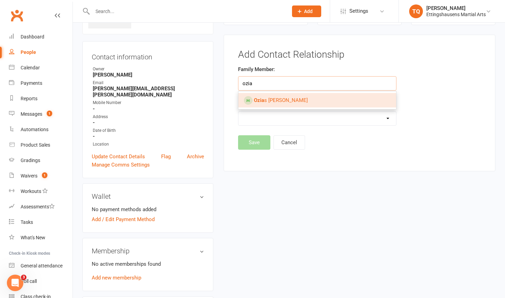
type input "ozia"
click at [264, 100] on strong "Ozia" at bounding box center [259, 100] width 10 height 6
type input "Ozias Devine"
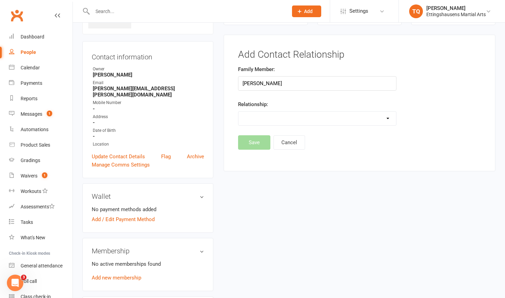
select select "0"
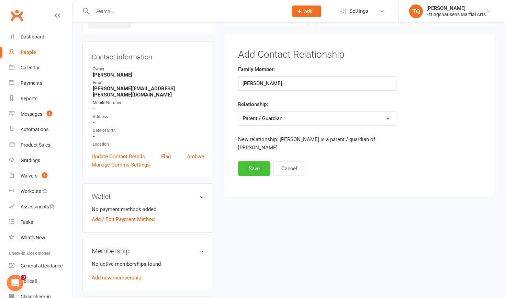
click at [255, 171] on button "Save" at bounding box center [254, 169] width 32 height 14
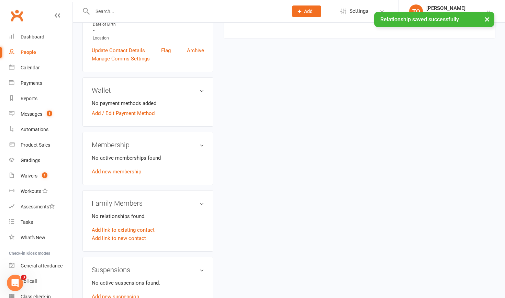
scroll to position [159, 0]
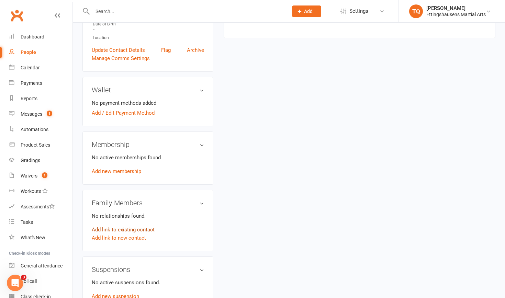
click at [98, 226] on link "Add link to existing contact" at bounding box center [123, 230] width 63 height 8
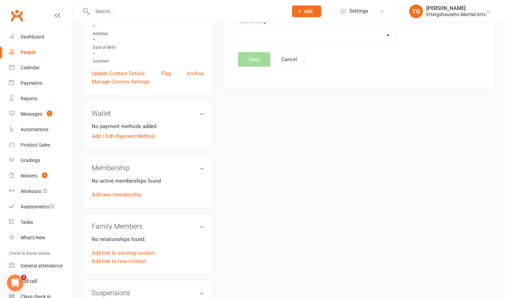
scroll to position [133, 0]
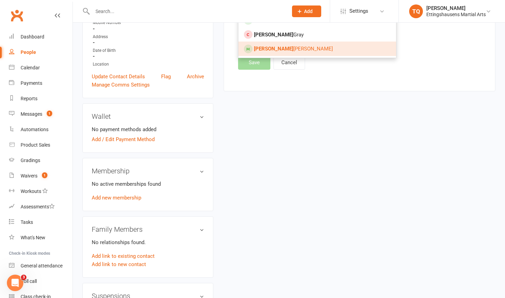
type input "Noah"
click at [279, 50] on span "Noah Devine" at bounding box center [293, 49] width 79 height 6
type input "Noah Devine"
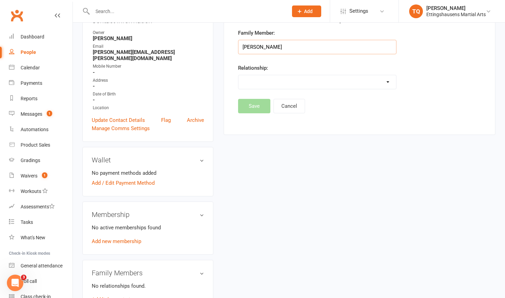
scroll to position [88, 0]
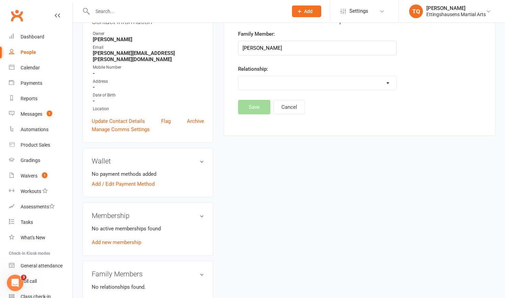
select select "0"
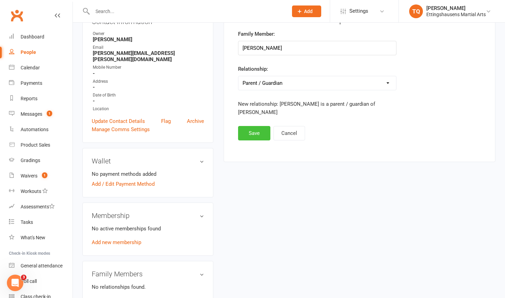
click at [253, 133] on button "Save" at bounding box center [254, 133] width 32 height 14
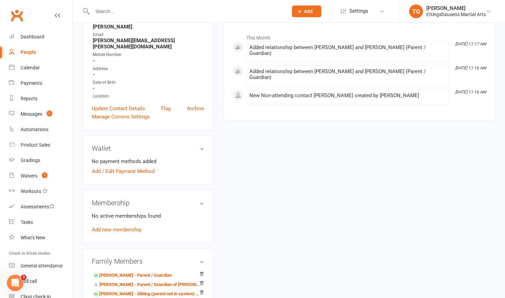
scroll to position [101, 0]
click at [203, 272] on icon at bounding box center [201, 274] width 5 height 5
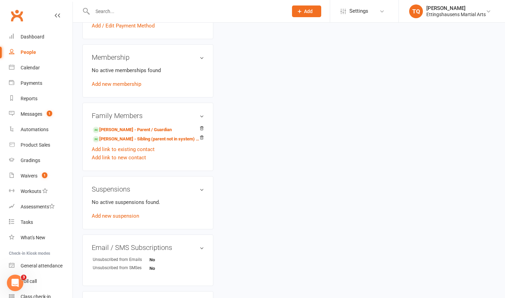
scroll to position [247, 0]
click at [202, 125] on icon at bounding box center [201, 127] width 5 height 5
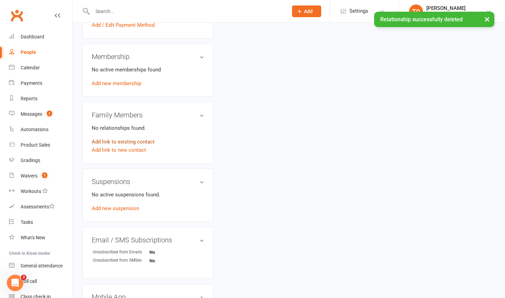
click at [117, 138] on link "Add link to existing contact" at bounding box center [123, 142] width 63 height 8
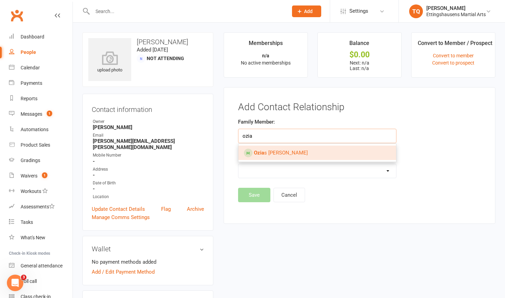
type input "ozia"
click at [265, 152] on span "Ozia s Devine" at bounding box center [281, 153] width 54 height 6
type input "Ozias Devine"
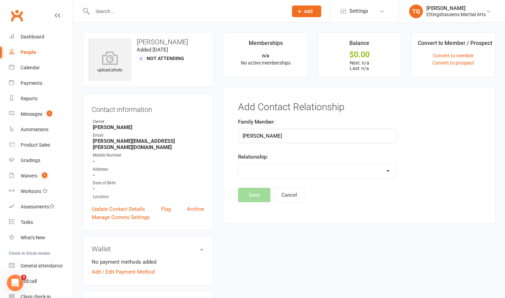
select select "1"
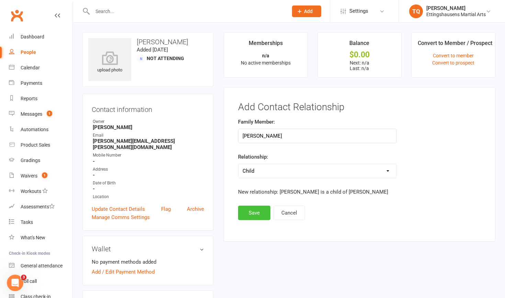
click at [258, 214] on button "Save" at bounding box center [254, 213] width 32 height 14
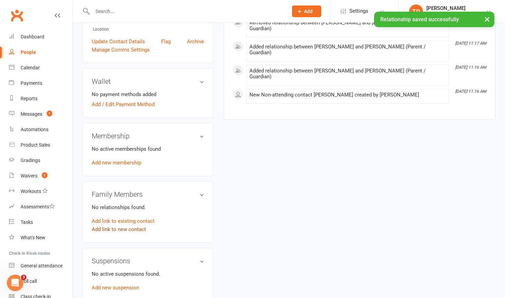
scroll to position [168, 0]
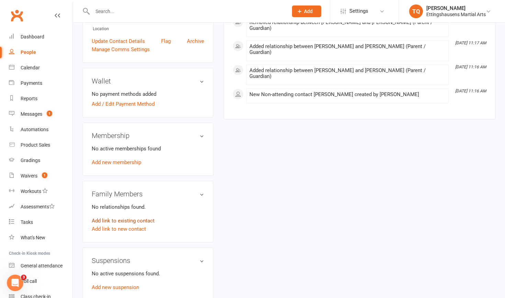
click at [102, 217] on link "Add link to existing contact" at bounding box center [123, 221] width 63 height 8
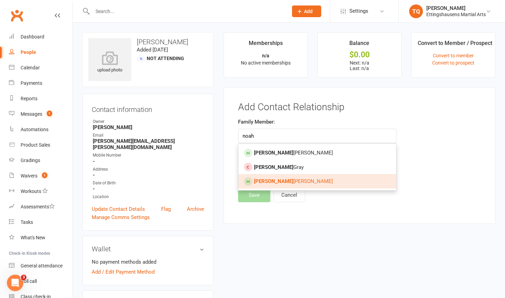
type input "noah"
click at [264, 181] on strong "Noah" at bounding box center [274, 181] width 40 height 6
type input "Noah Devine"
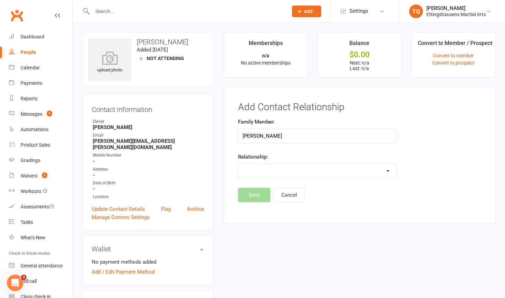
select select "1"
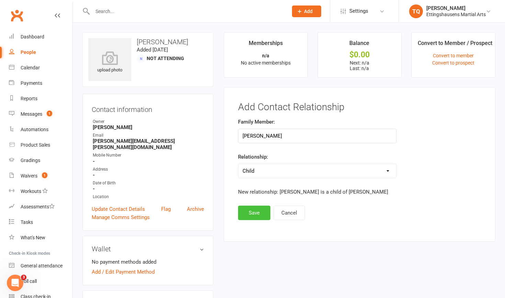
click at [253, 214] on button "Save" at bounding box center [254, 213] width 32 height 14
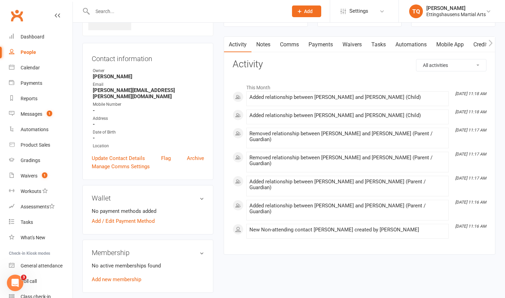
scroll to position [50, 0]
